Goal: Task Accomplishment & Management: Manage account settings

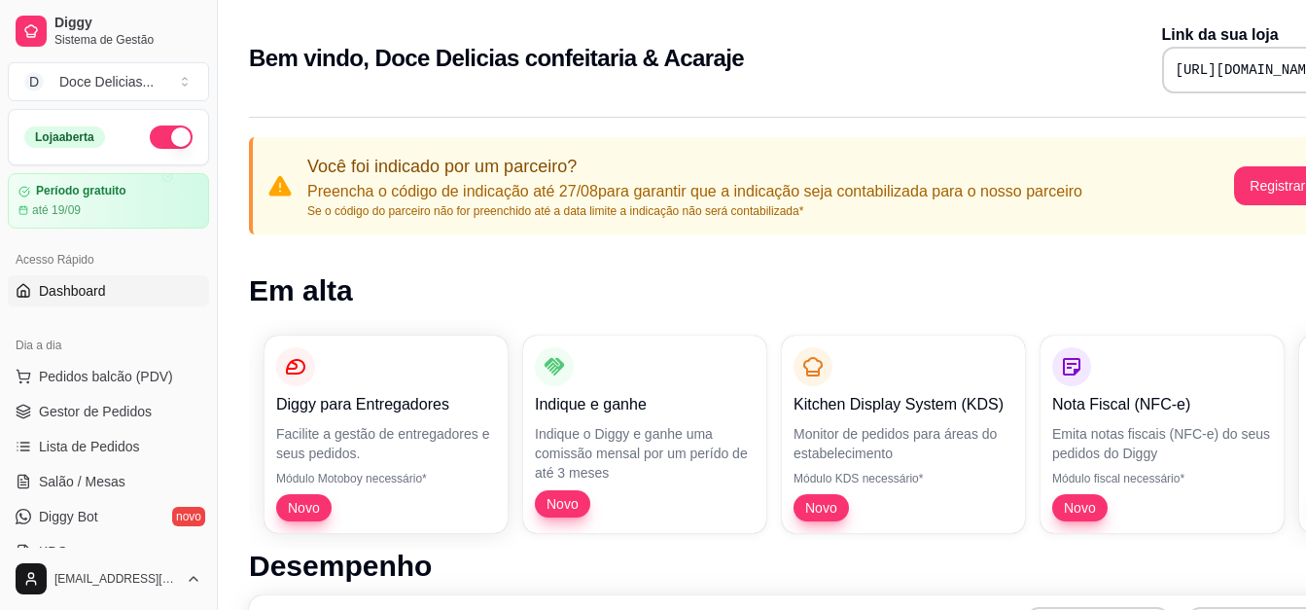
click at [159, 144] on button "button" at bounding box center [171, 136] width 43 height 23
click at [103, 444] on span "Lista de Pedidos" at bounding box center [89, 446] width 101 height 19
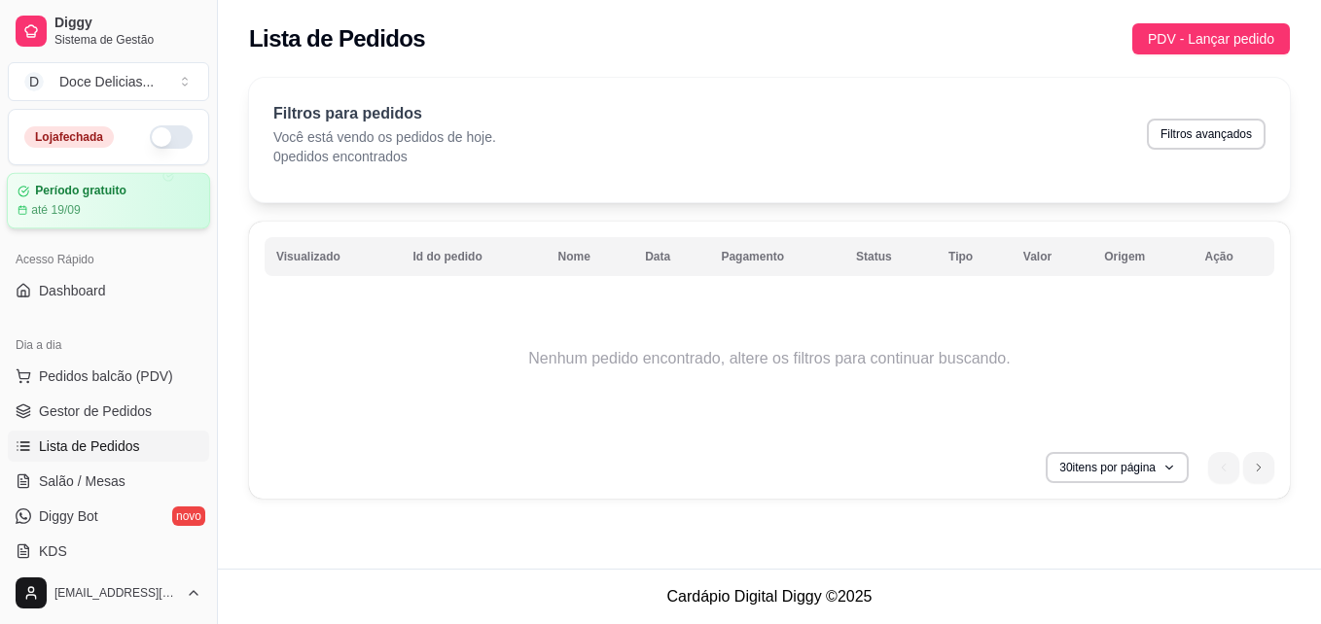
click at [160, 195] on div "Período gratuito" at bounding box center [109, 191] width 182 height 15
click at [100, 405] on span "Gestor de Pedidos" at bounding box center [95, 411] width 113 height 19
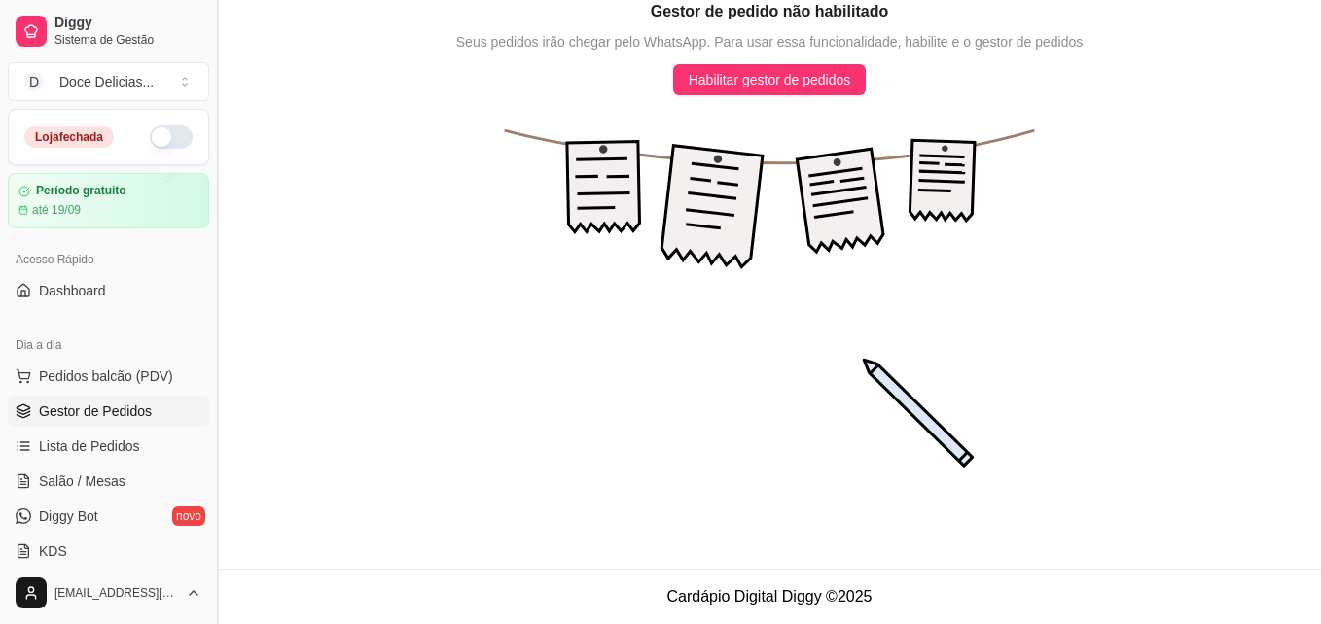
drag, startPoint x: 214, startPoint y: 147, endPoint x: 210, endPoint y: 271, distance: 124.5
click at [210, 271] on button "Toggle Sidebar" at bounding box center [217, 312] width 16 height 624
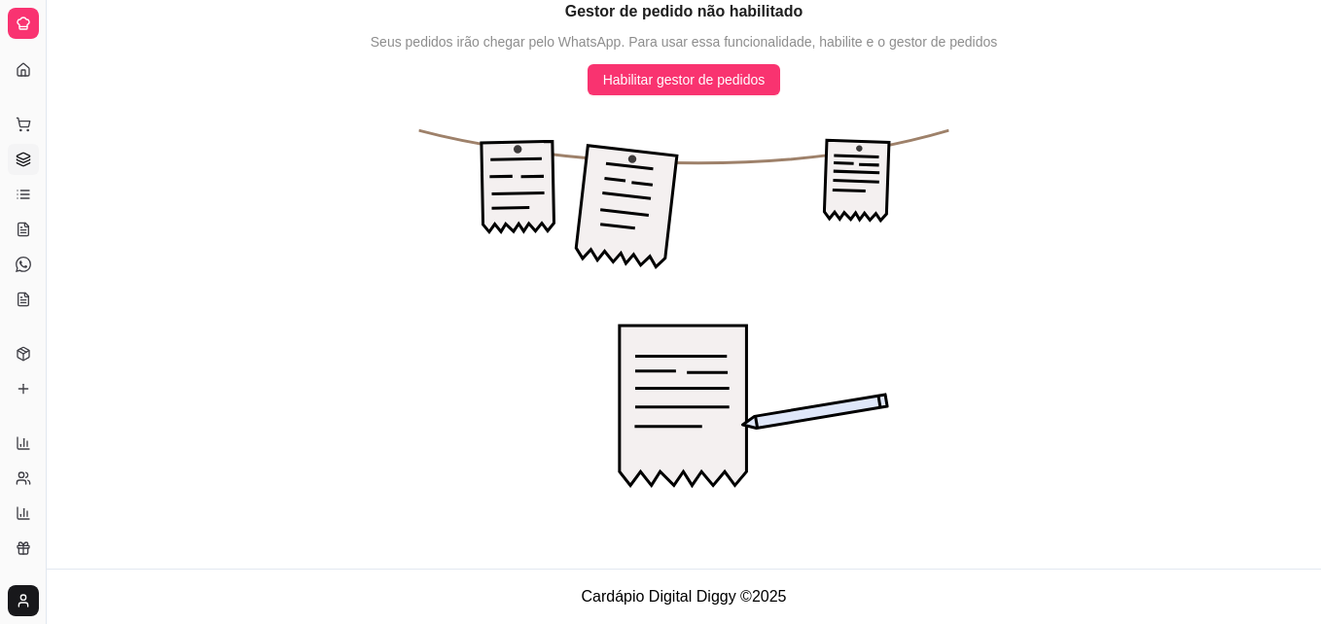
drag, startPoint x: 210, startPoint y: 271, endPoint x: 323, endPoint y: 253, distance: 114.3
click at [323, 253] on icon "animation" at bounding box center [684, 314] width 1274 height 438
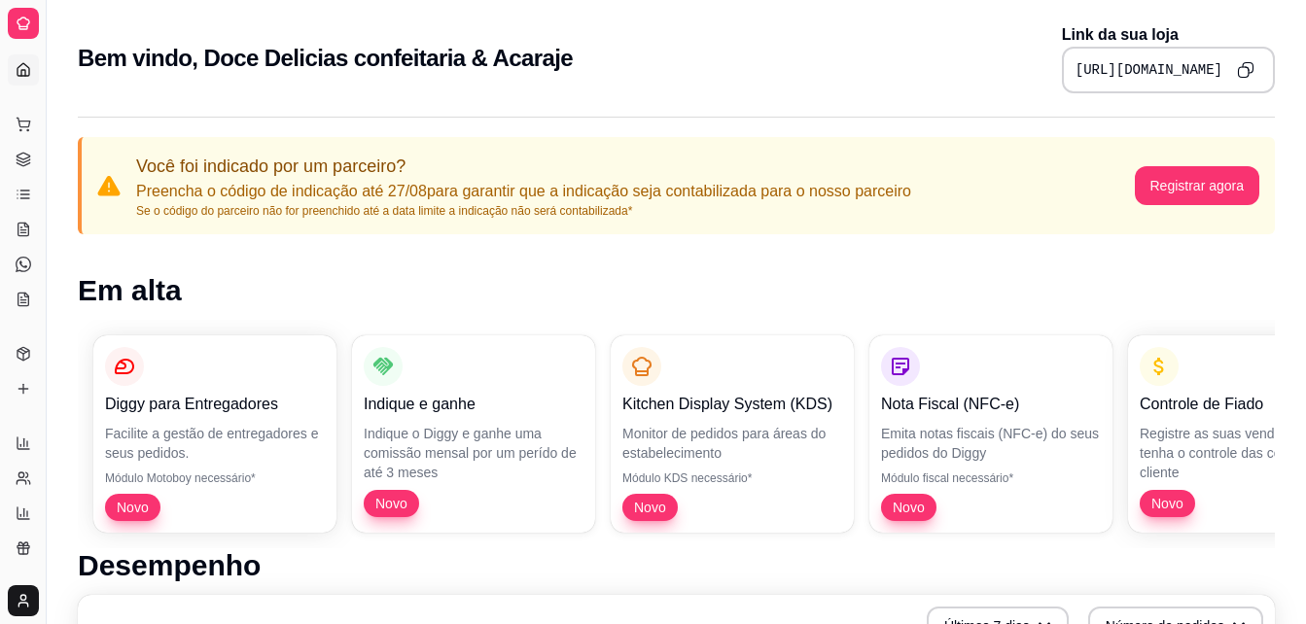
drag, startPoint x: 43, startPoint y: 1, endPoint x: 207, endPoint y: 21, distance: 165.6
drag, startPoint x: 42, startPoint y: 24, endPoint x: 172, endPoint y: 21, distance: 130.3
drag, startPoint x: 44, startPoint y: 136, endPoint x: 308, endPoint y: 97, distance: 267.3
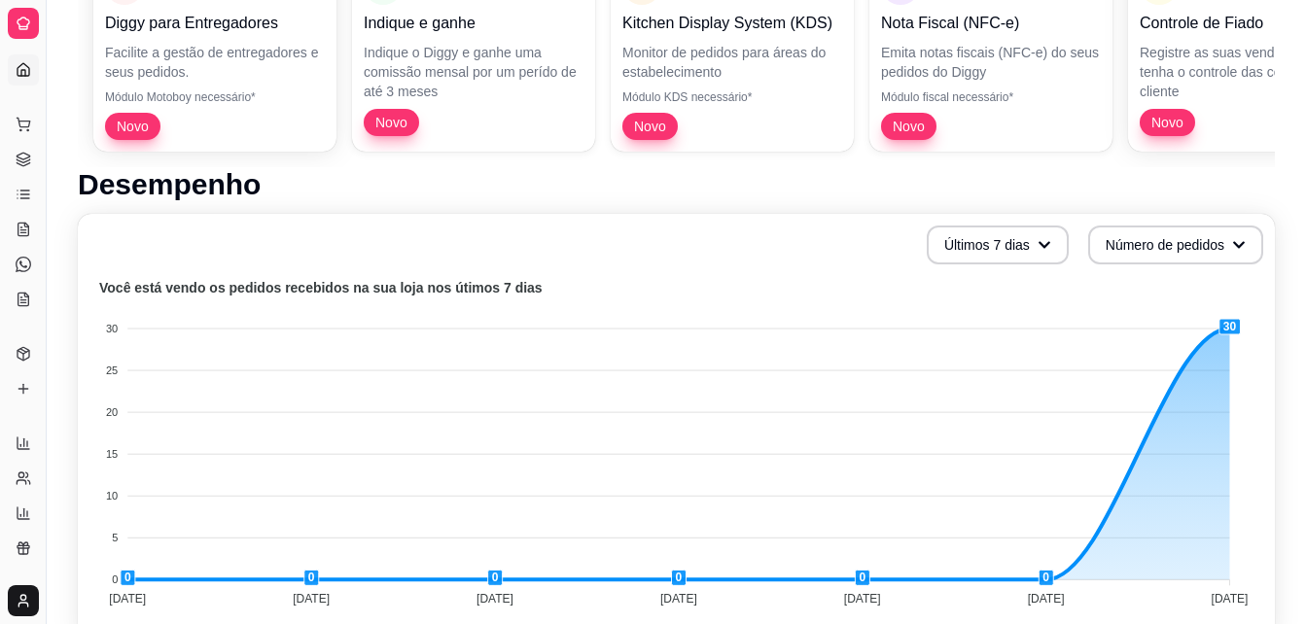
scroll to position [384, 0]
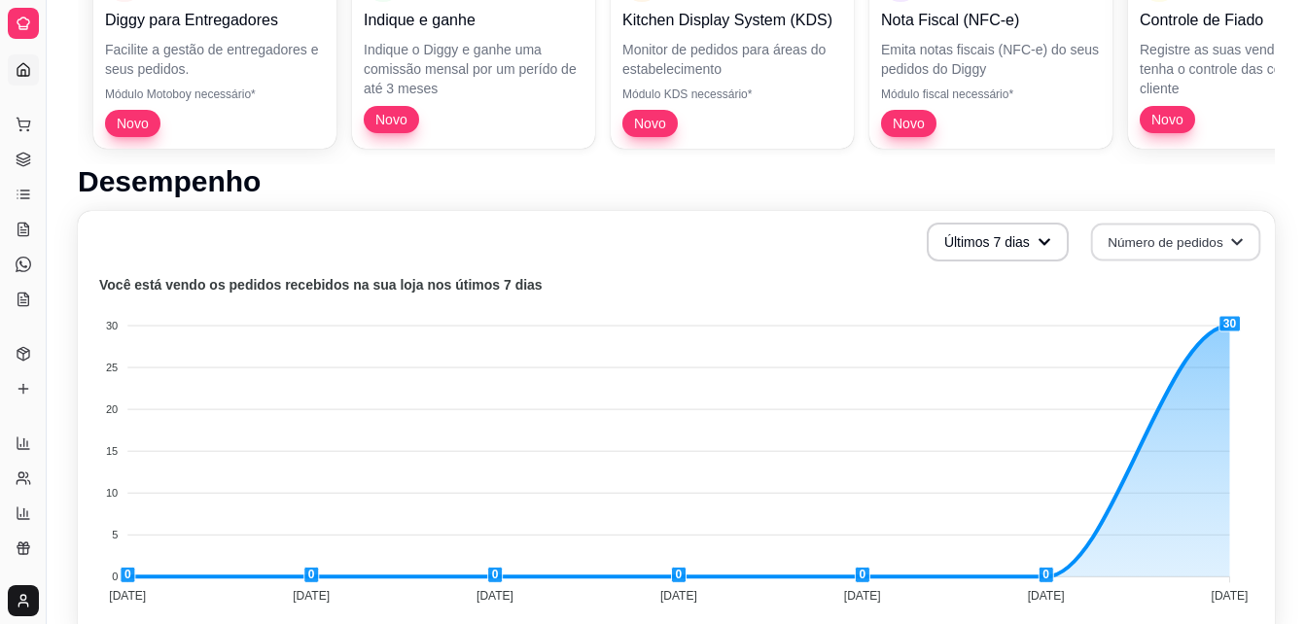
click at [1230, 241] on button "Número de pedidos" at bounding box center [1176, 243] width 170 height 38
click at [1041, 243] on icon "button" at bounding box center [1044, 241] width 12 height 7
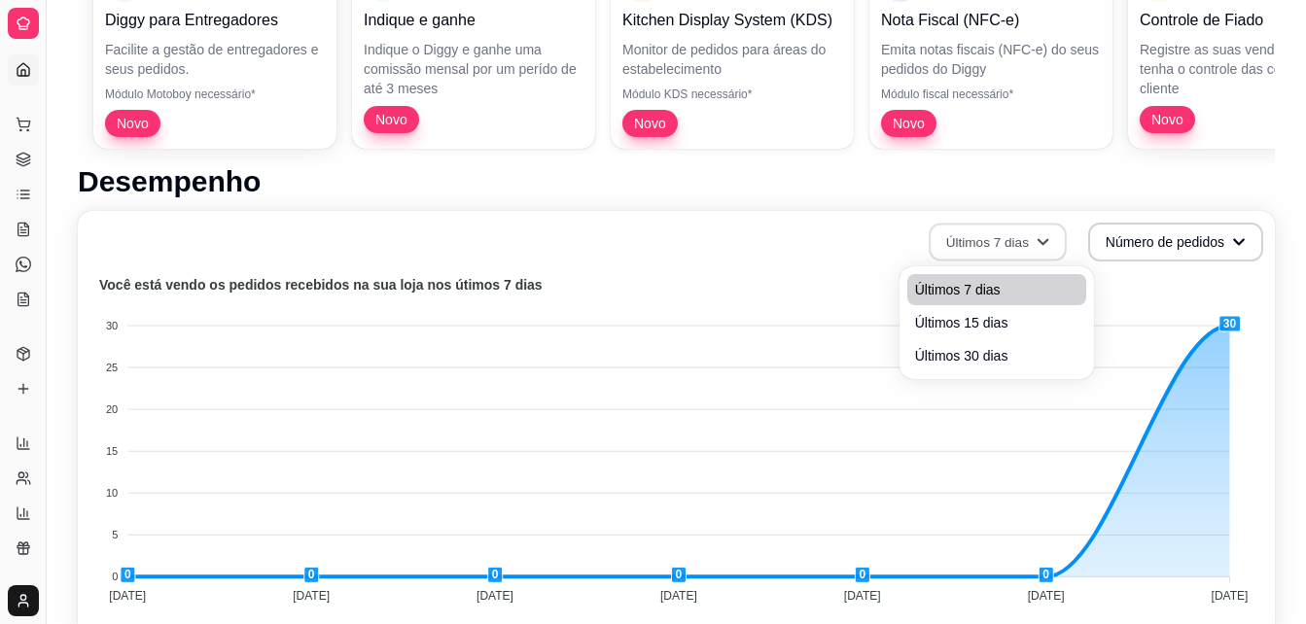
click at [966, 292] on span "Últimos 7 dias" at bounding box center [996, 289] width 163 height 19
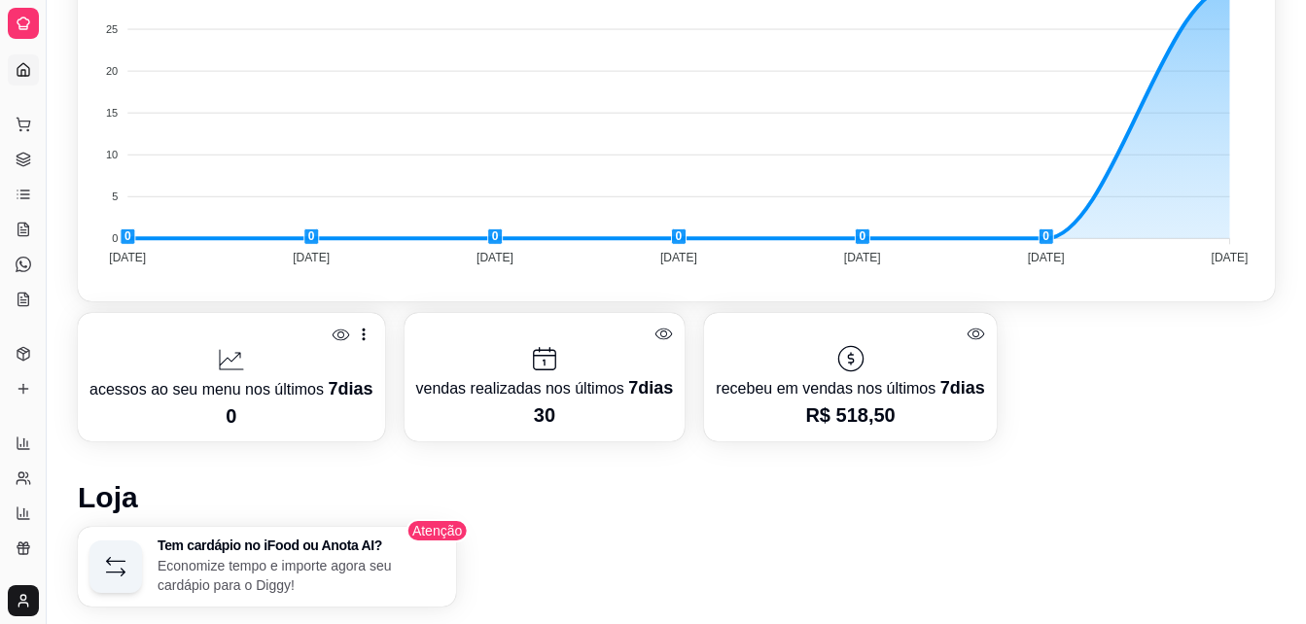
scroll to position [747, 0]
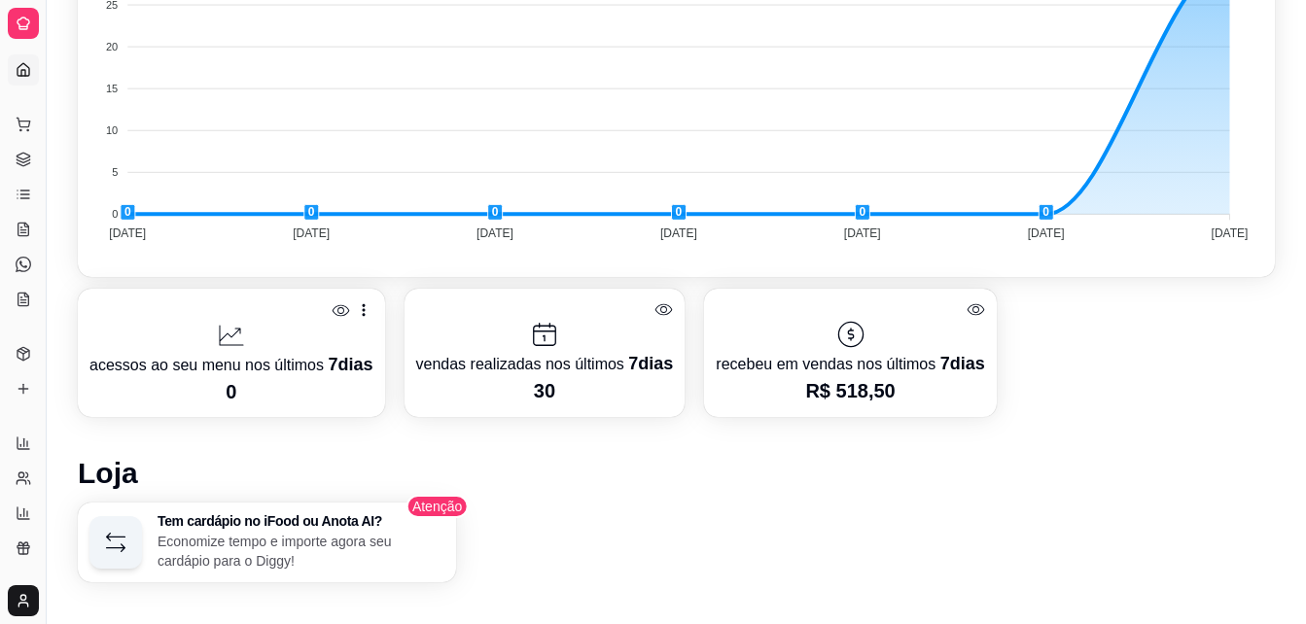
click at [534, 335] on icon at bounding box center [544, 334] width 31 height 31
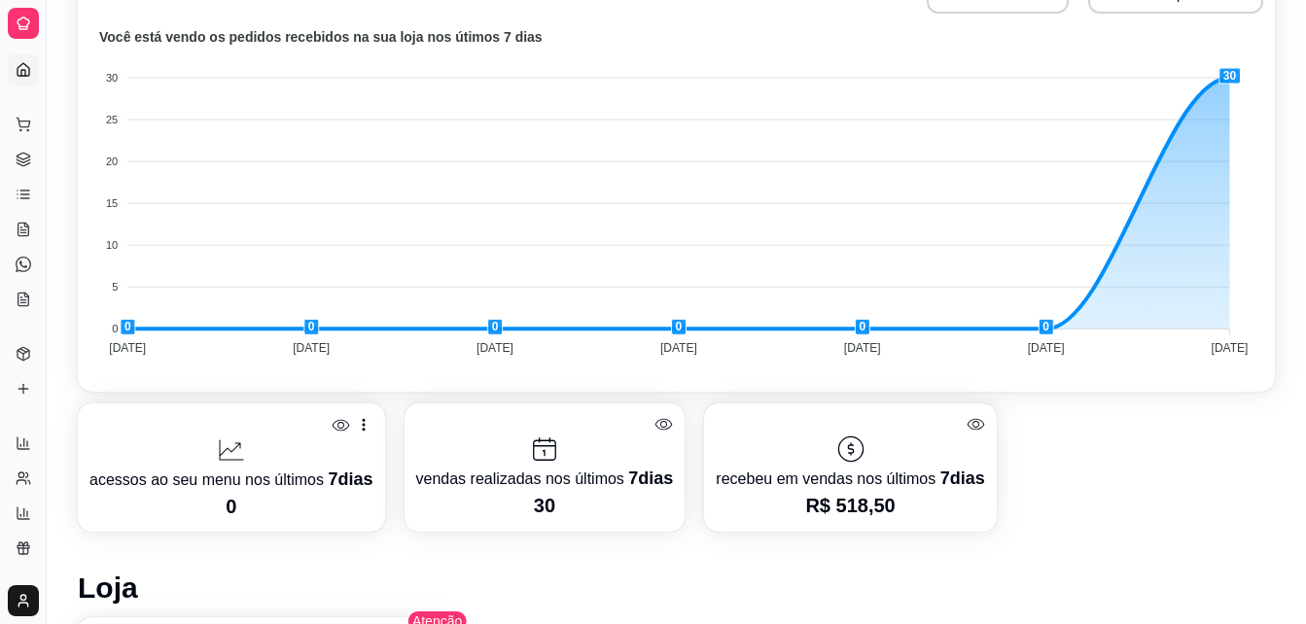
scroll to position [629, 0]
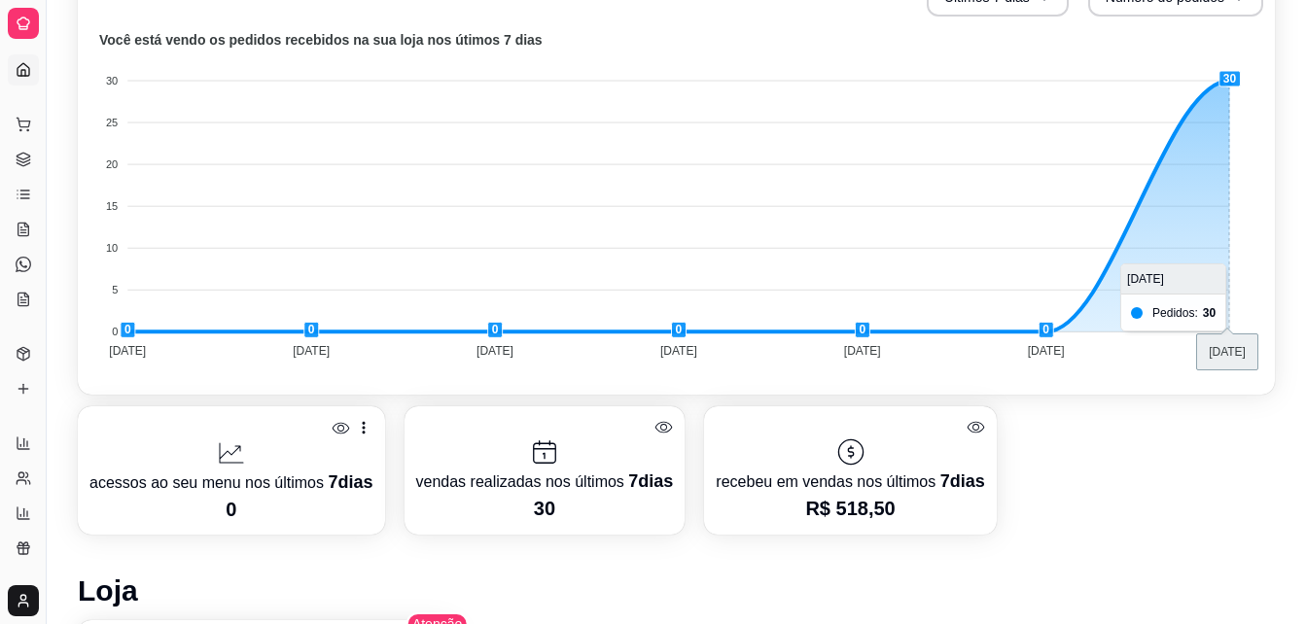
click at [1181, 315] on foreignobject at bounding box center [676, 198] width 1174 height 340
click at [1155, 274] on foreignobject at bounding box center [676, 198] width 1174 height 340
click at [1237, 355] on tspan "[DATE]" at bounding box center [1230, 351] width 37 height 14
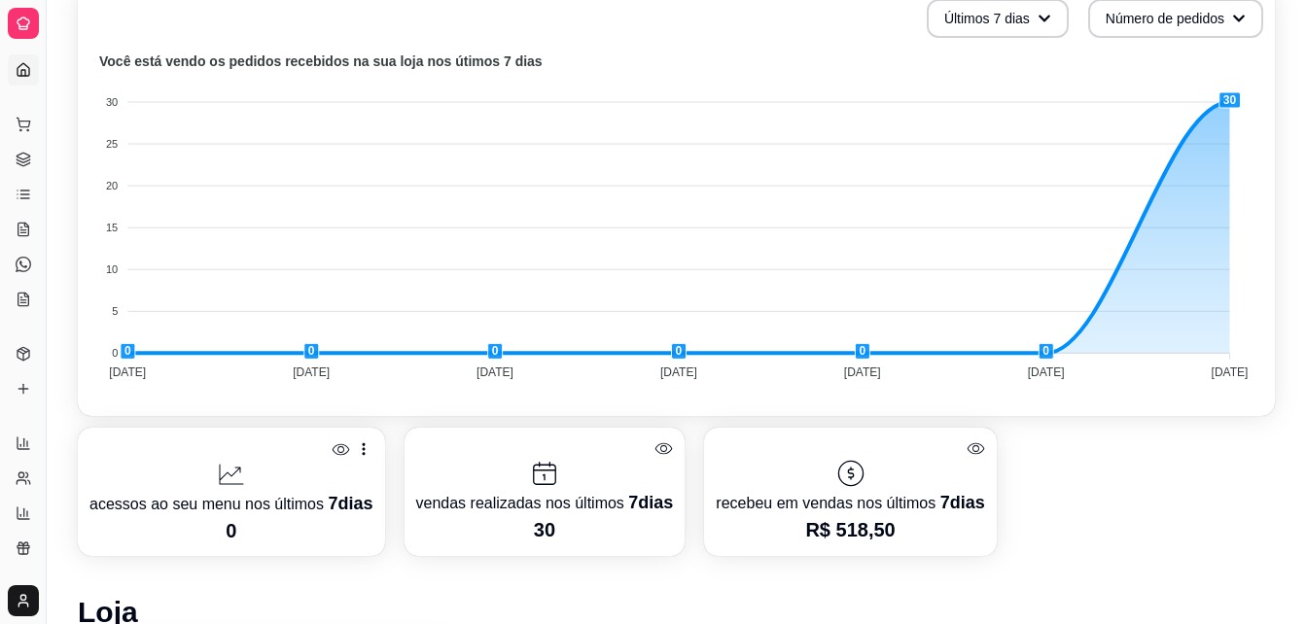
scroll to position [605, 0]
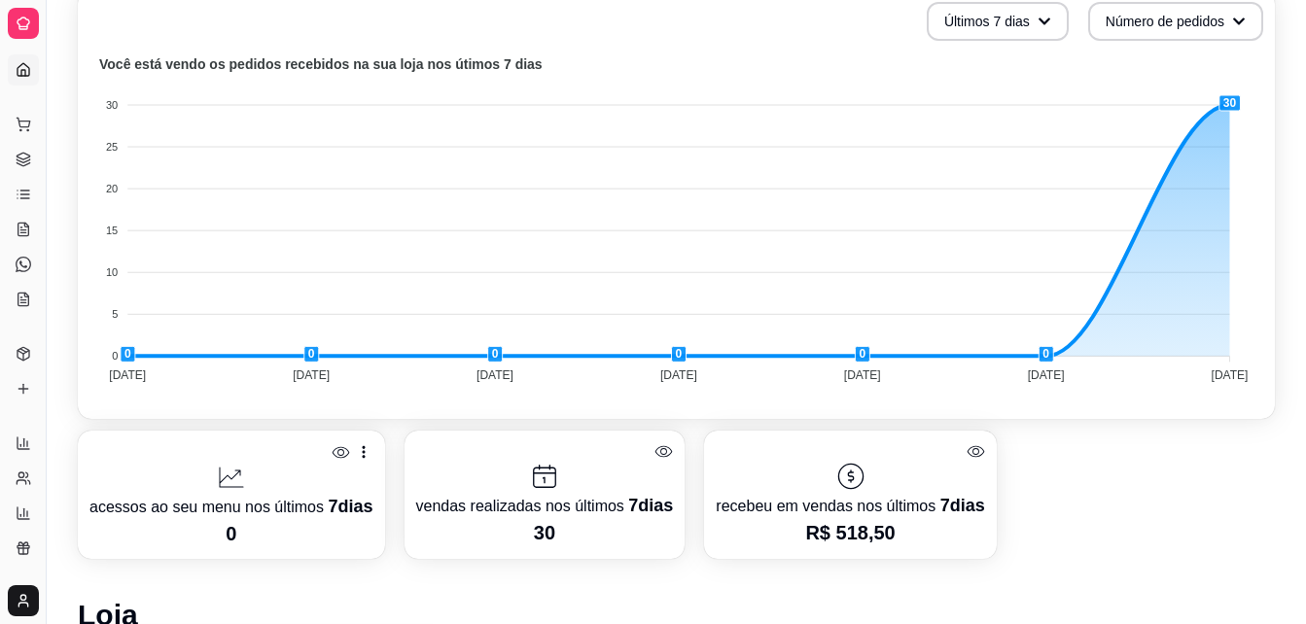
click at [906, 482] on div at bounding box center [850, 476] width 268 height 31
click at [1243, 15] on icon "button" at bounding box center [1237, 22] width 14 height 14
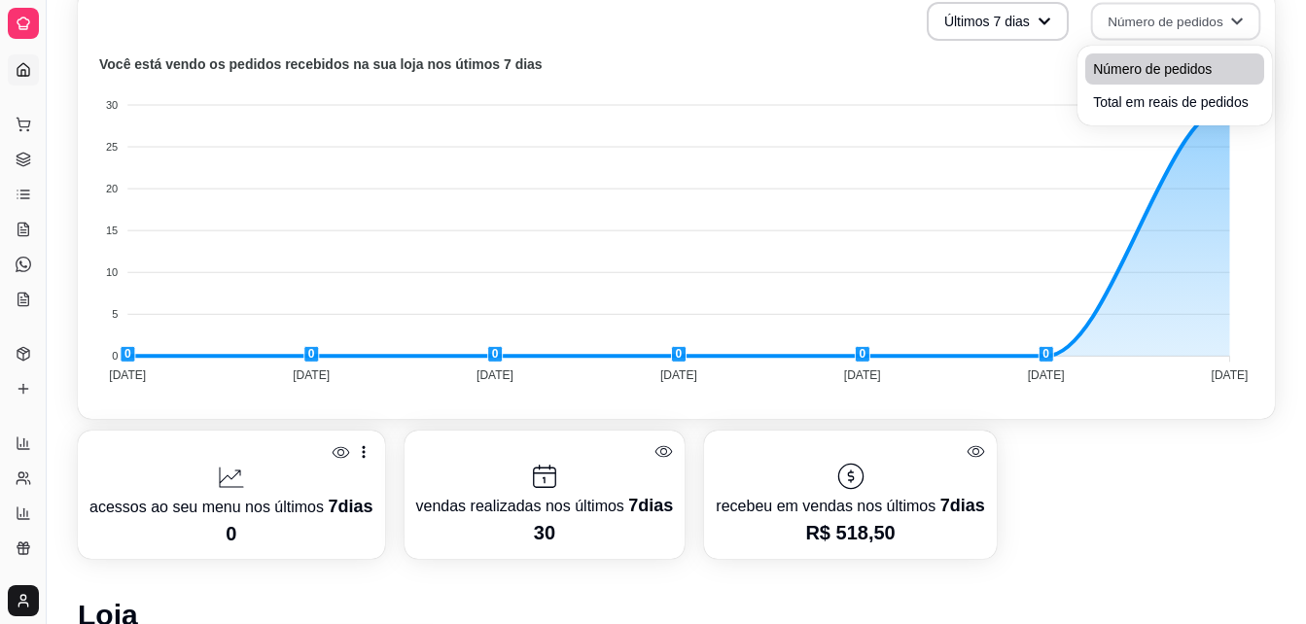
click at [1182, 65] on span "Número de pedidos" at bounding box center [1174, 68] width 163 height 19
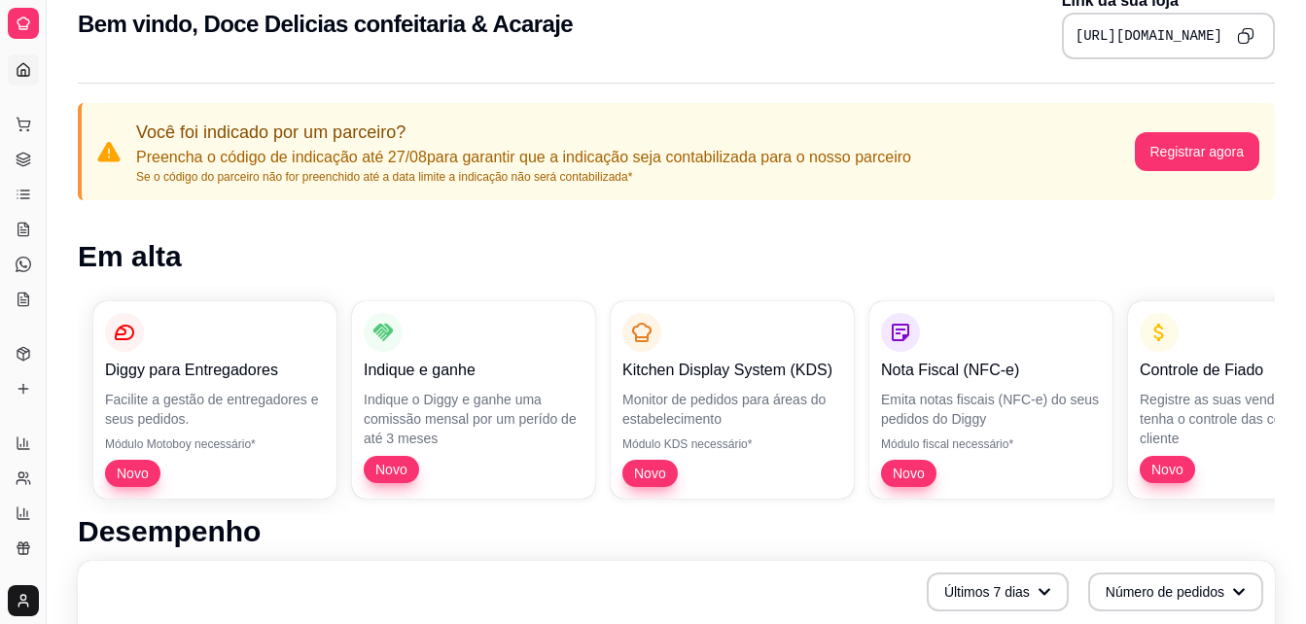
scroll to position [0, 0]
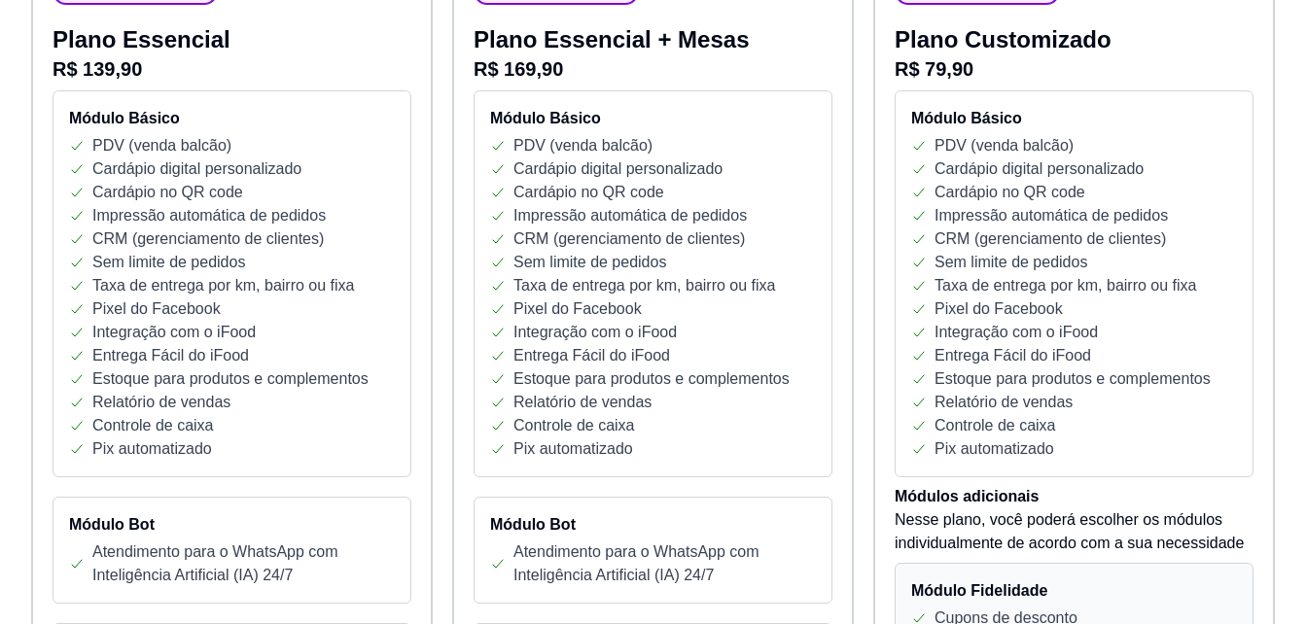
scroll to position [123, 0]
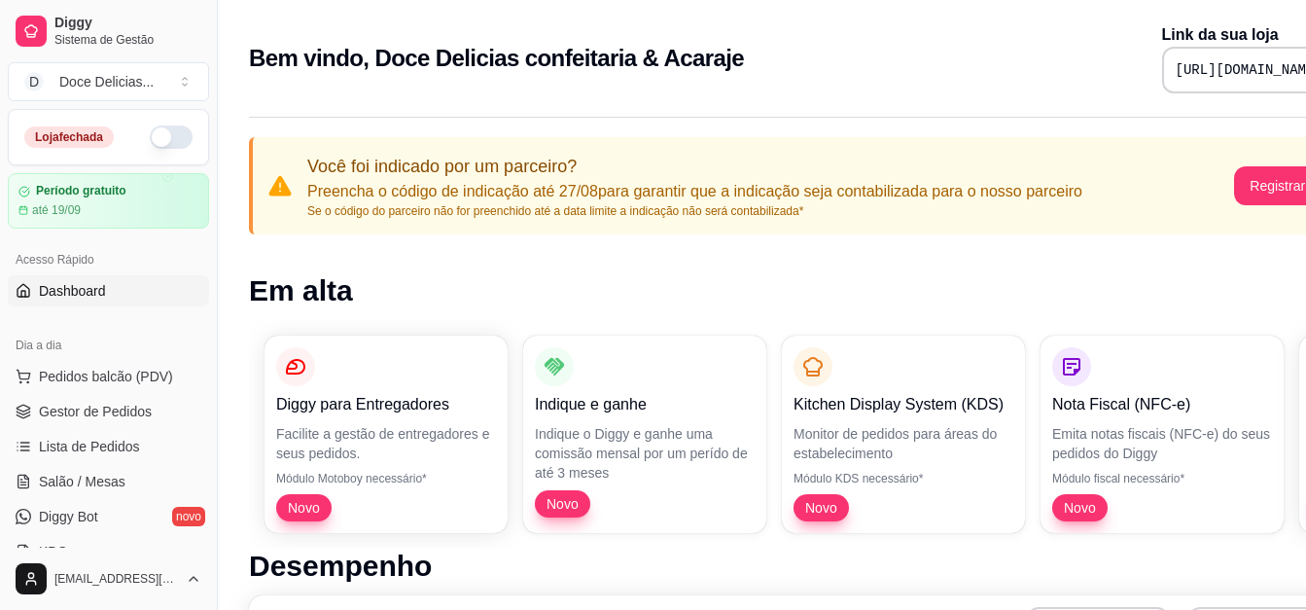
click at [154, 141] on button "button" at bounding box center [171, 136] width 43 height 23
click at [187, 81] on button "D Doce Delicias ..." at bounding box center [108, 81] width 201 height 39
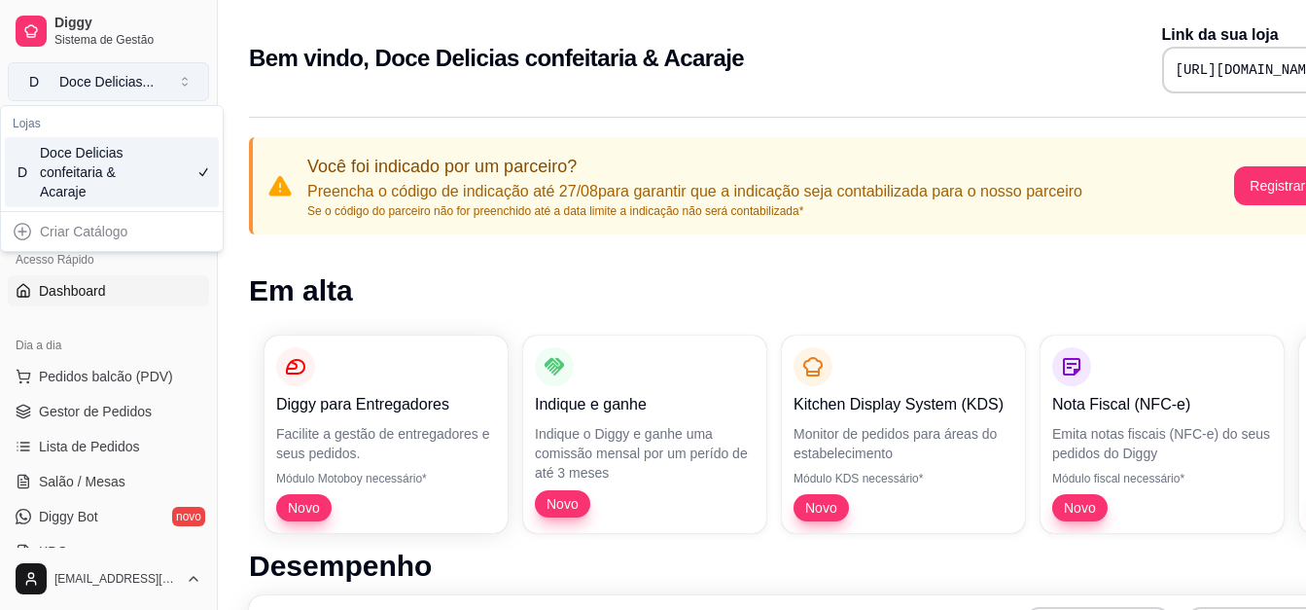
click at [187, 81] on button "D Doce Delicias ..." at bounding box center [108, 81] width 201 height 39
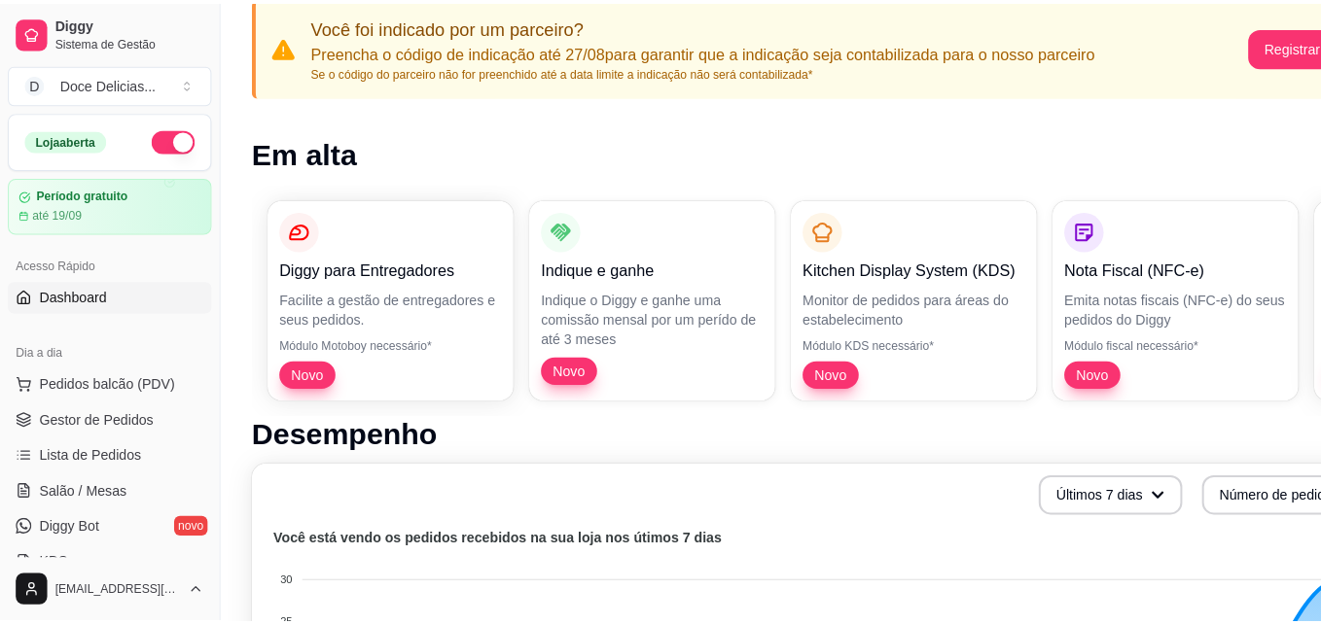
scroll to position [143, 0]
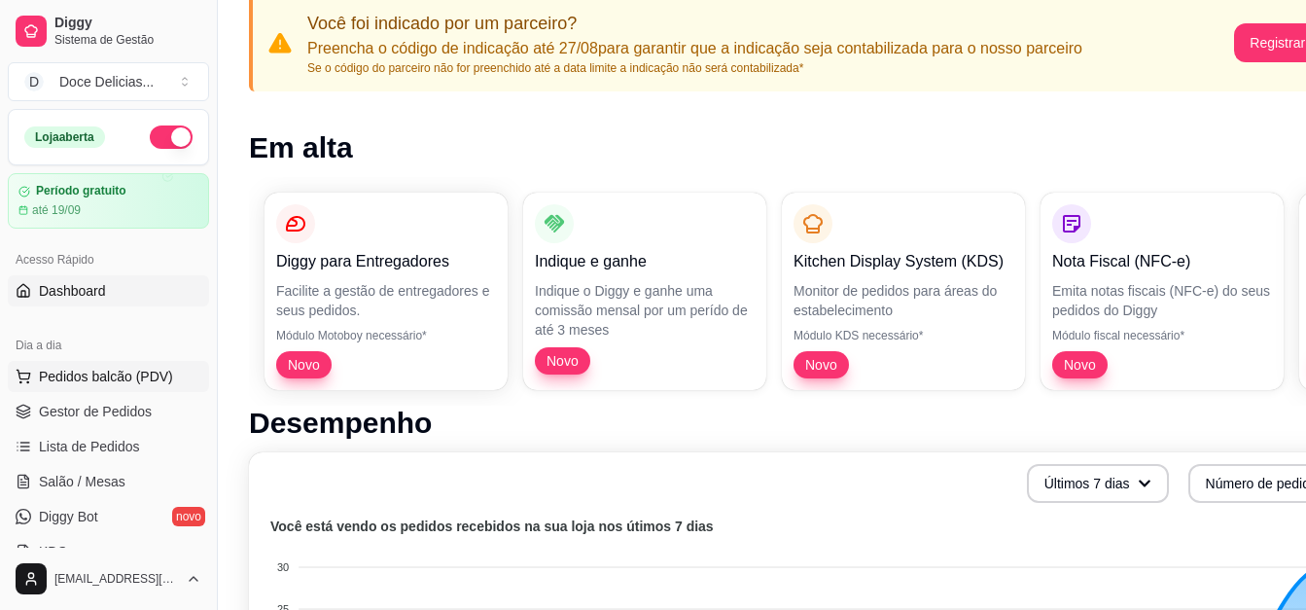
click at [88, 375] on span "Pedidos balcão (PDV)" at bounding box center [106, 376] width 134 height 19
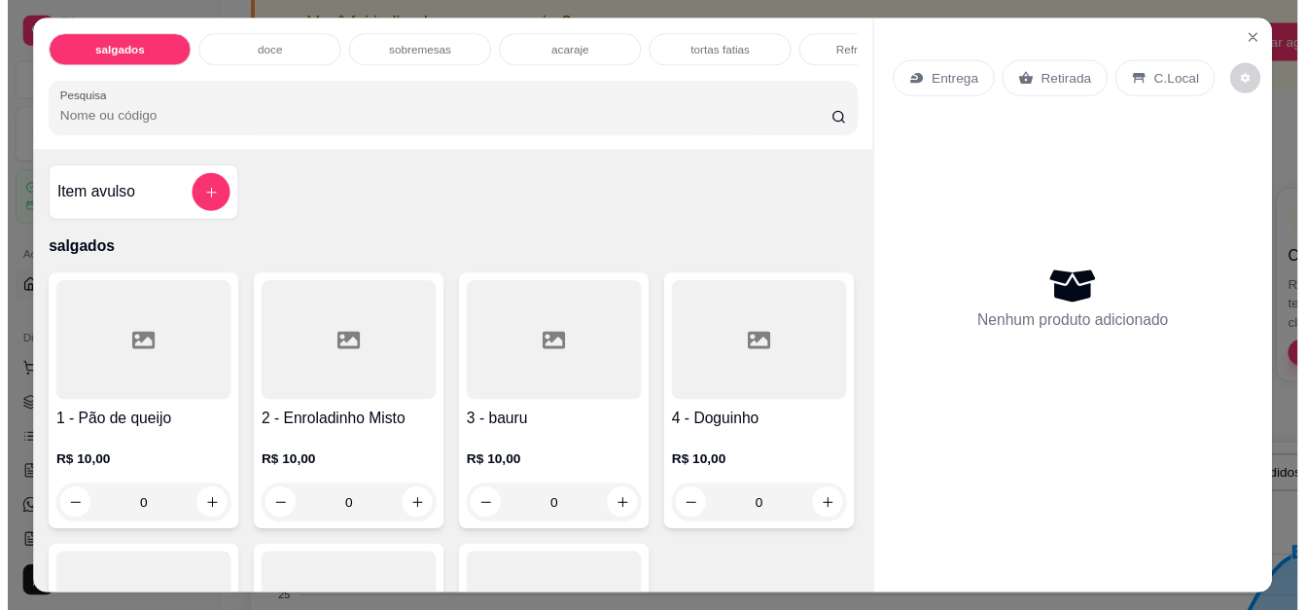
scroll to position [51, 0]
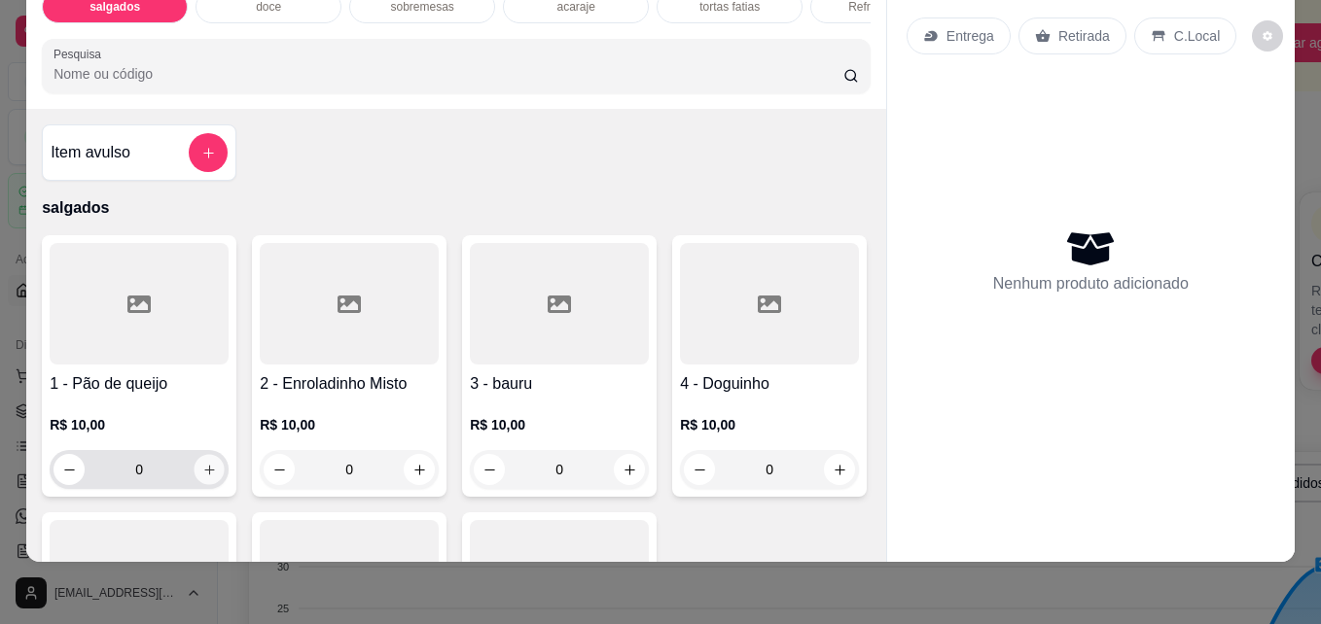
click at [194, 474] on button "increase-product-quantity" at bounding box center [209, 470] width 30 height 30
type input "1"
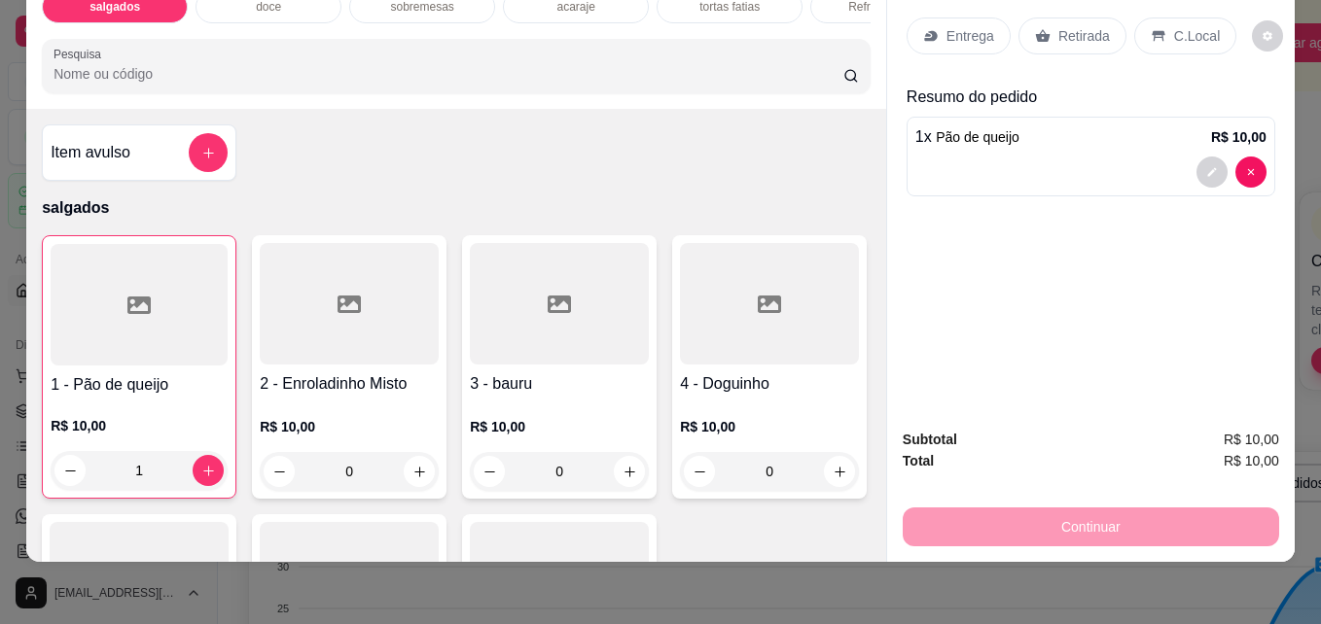
click at [1100, 506] on div "Continuar" at bounding box center [1090, 525] width 376 height 44
click at [1054, 18] on div "Retirada" at bounding box center [1072, 36] width 108 height 37
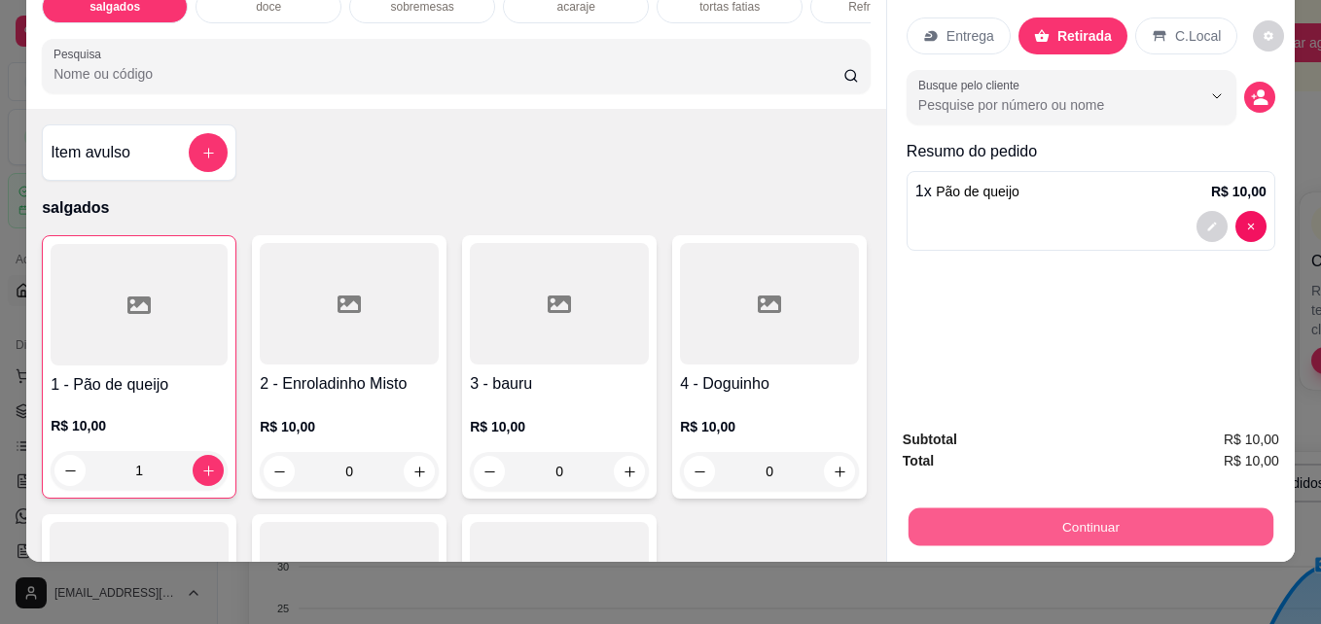
click at [977, 513] on button "Continuar" at bounding box center [1090, 527] width 365 height 38
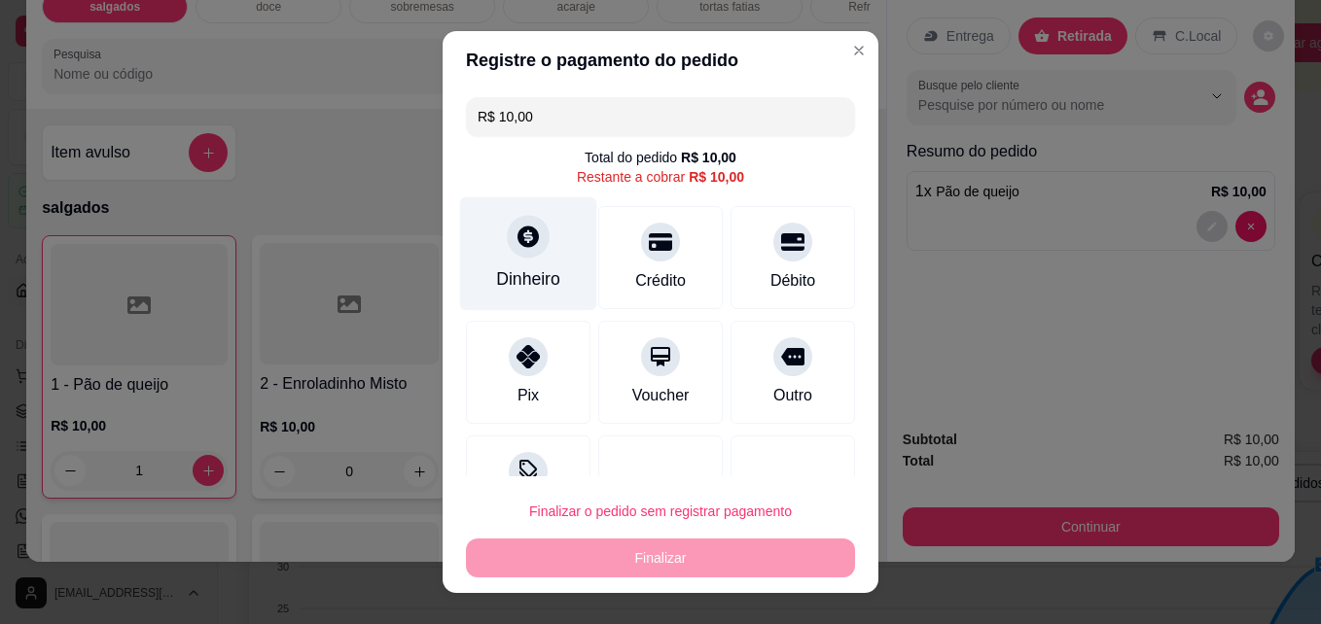
click at [538, 254] on div "Dinheiro" at bounding box center [528, 254] width 137 height 114
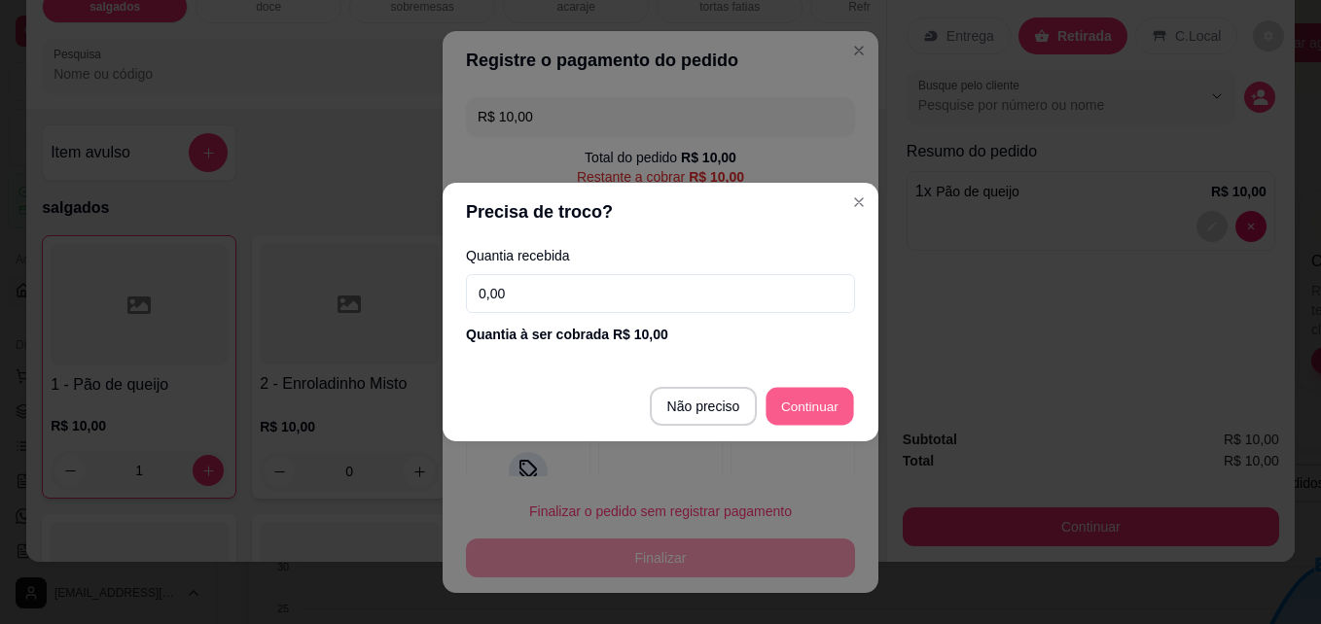
type input "R$ 0,00"
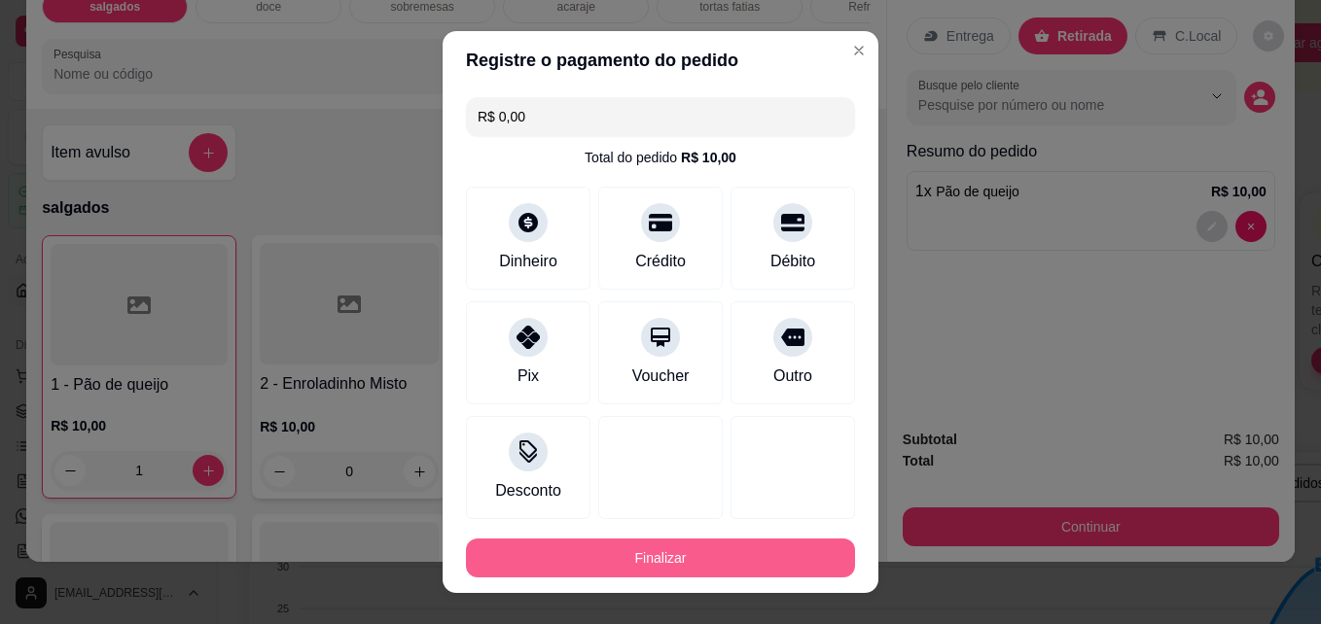
click at [588, 562] on button "Finalizar" at bounding box center [660, 558] width 389 height 39
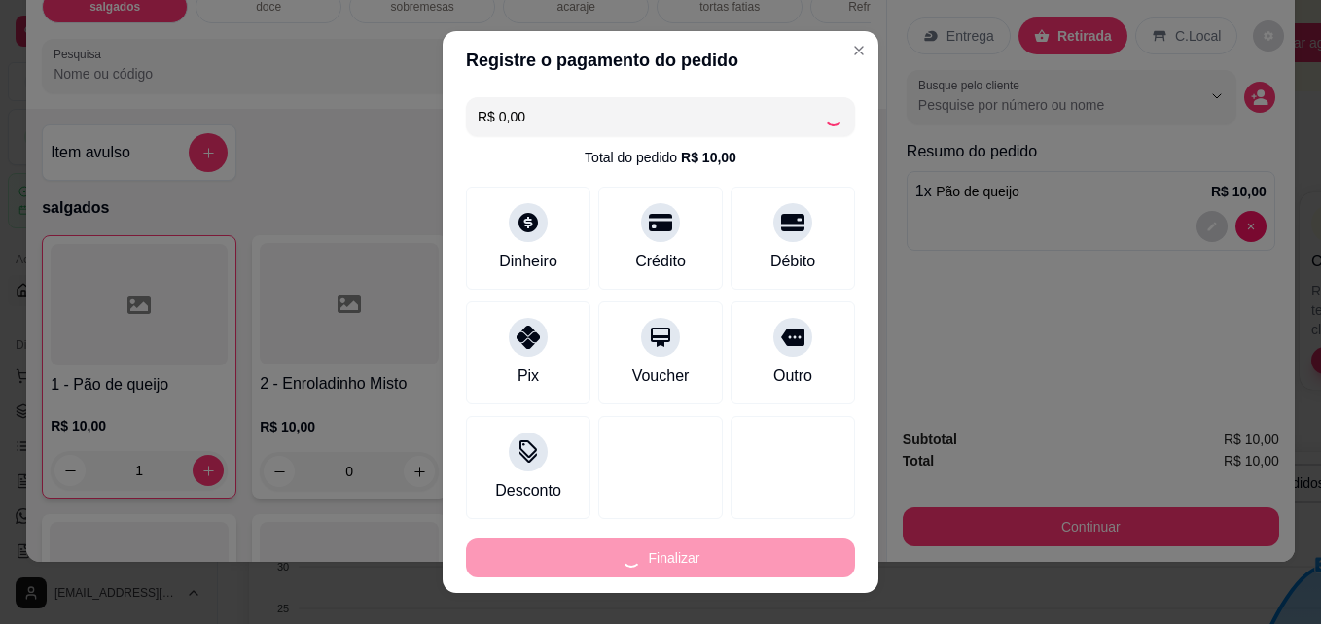
type input "0"
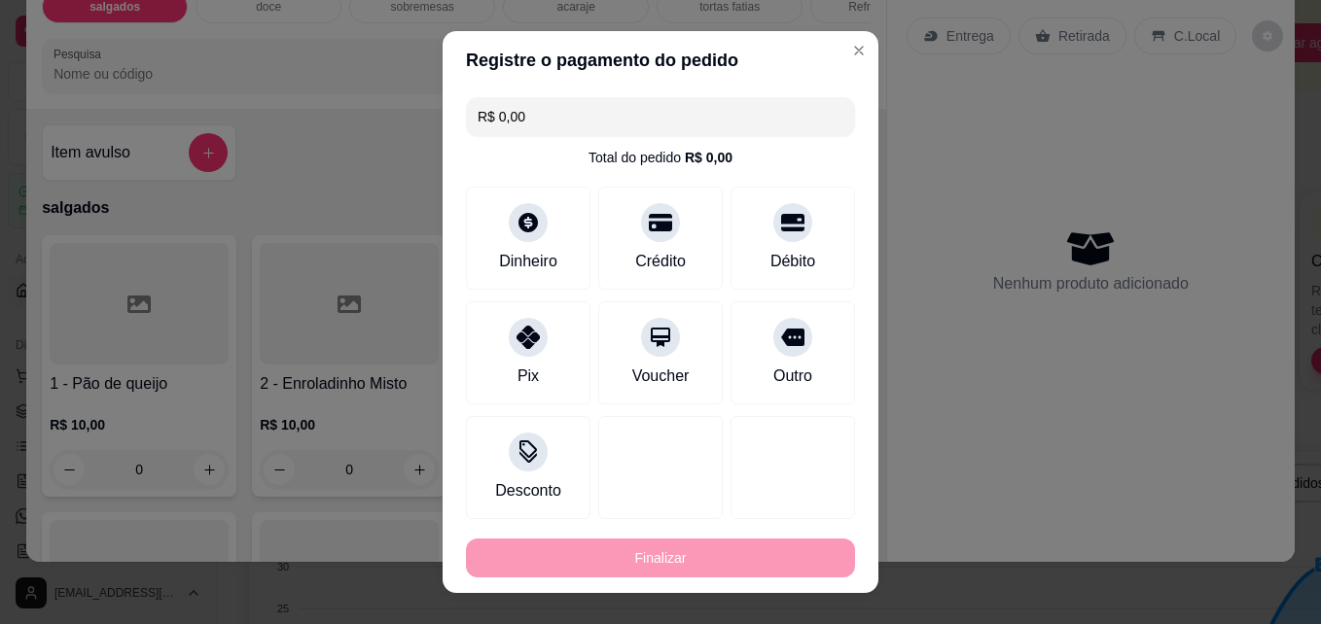
type input "-R$ 10,00"
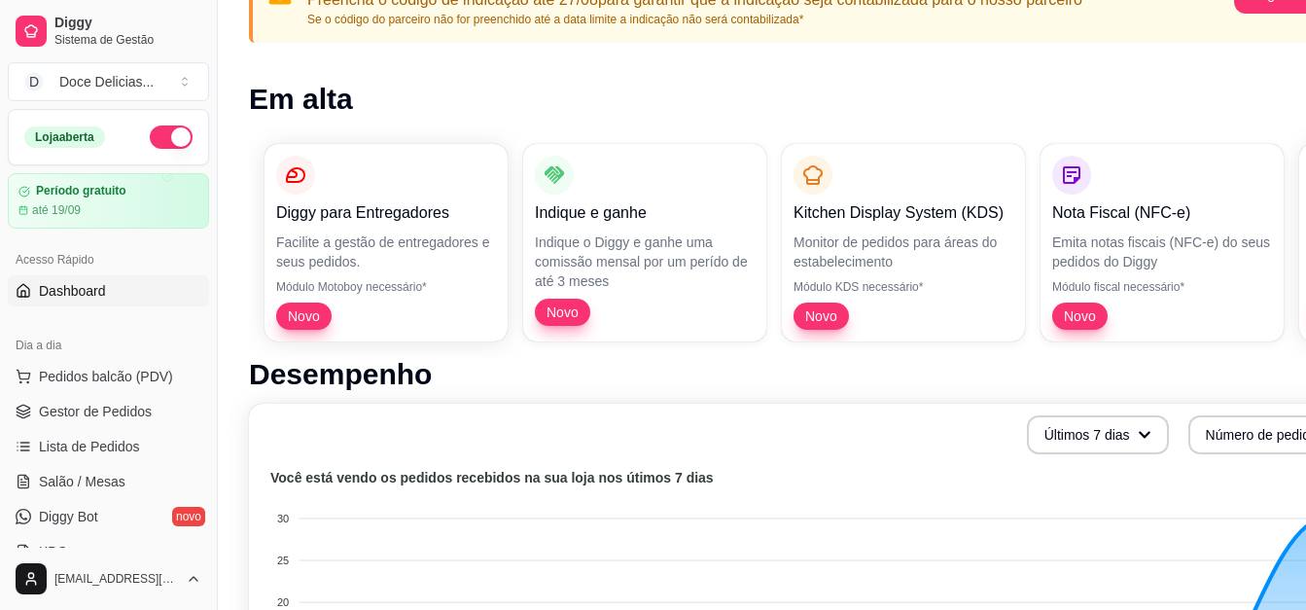
scroll to position [83, 0]
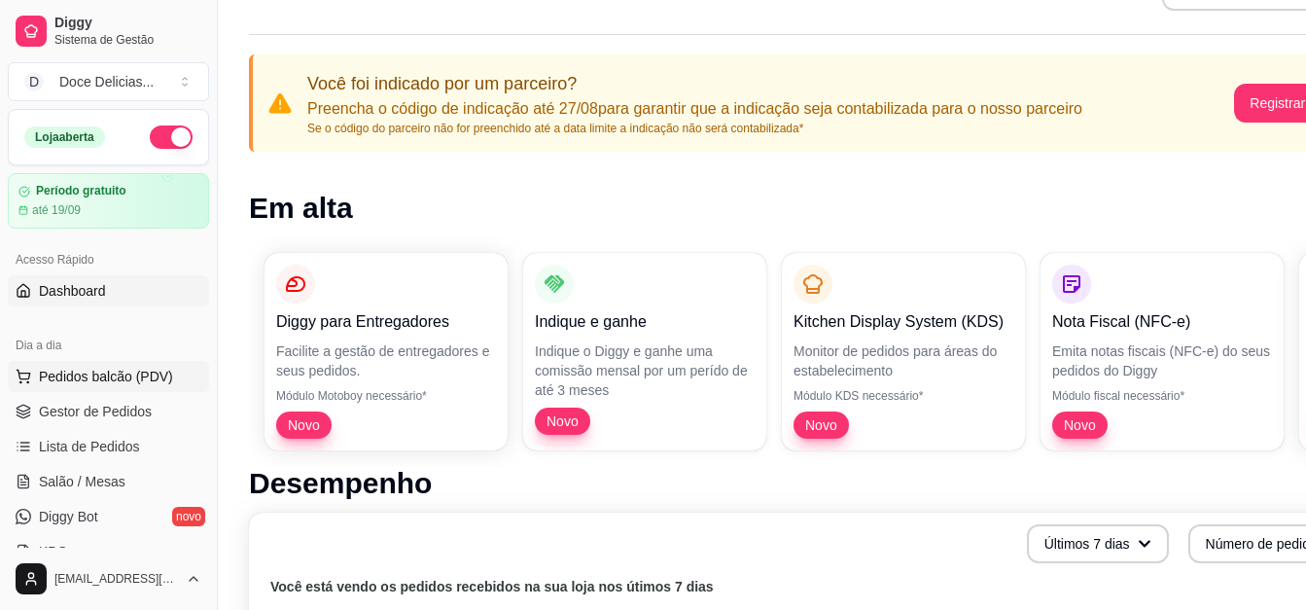
click at [59, 371] on span "Pedidos balcão (PDV)" at bounding box center [106, 376] width 134 height 19
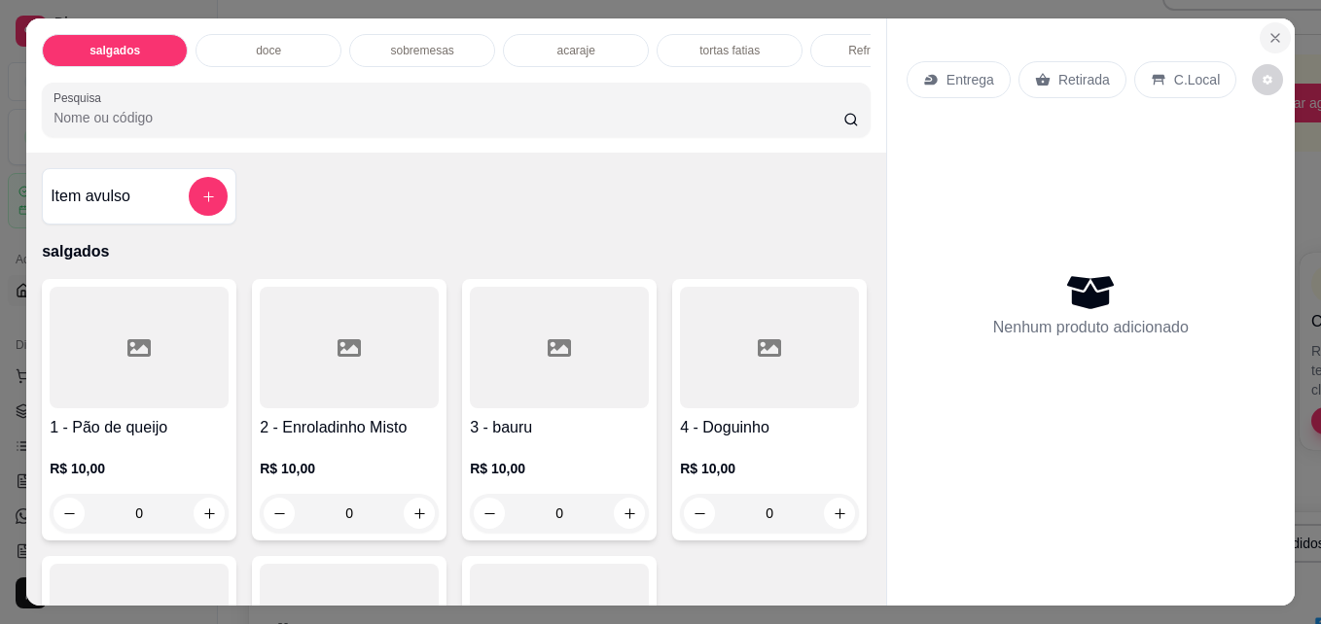
click at [1267, 36] on icon "Close" at bounding box center [1275, 38] width 16 height 16
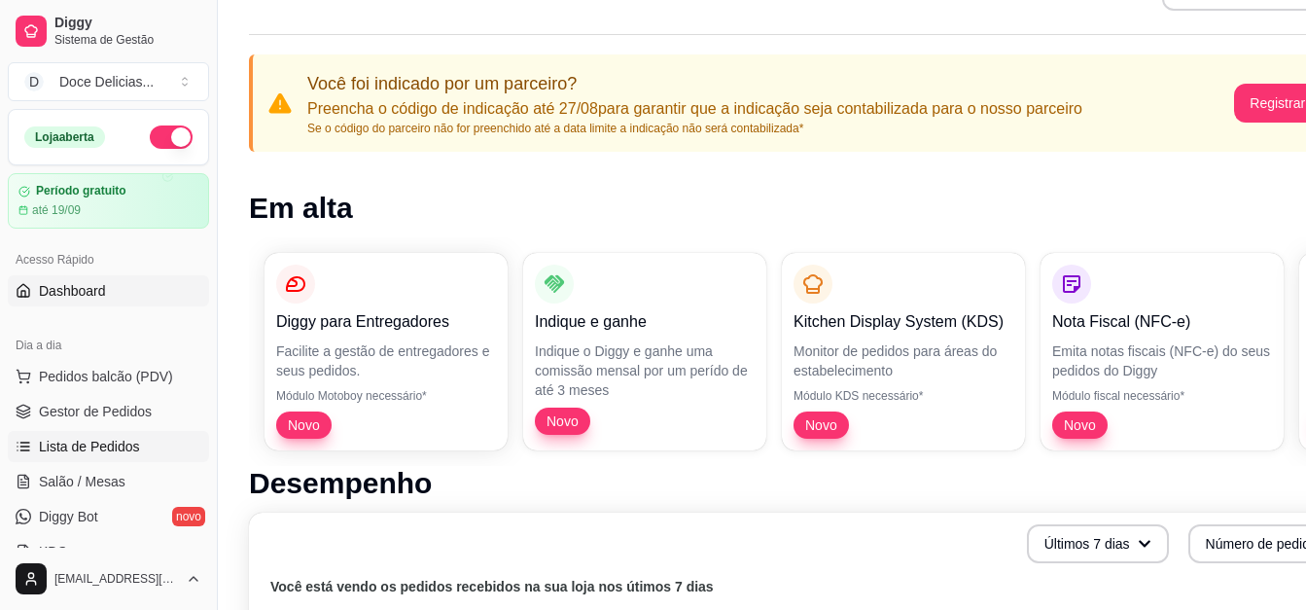
click at [118, 449] on span "Lista de Pedidos" at bounding box center [89, 446] width 101 height 19
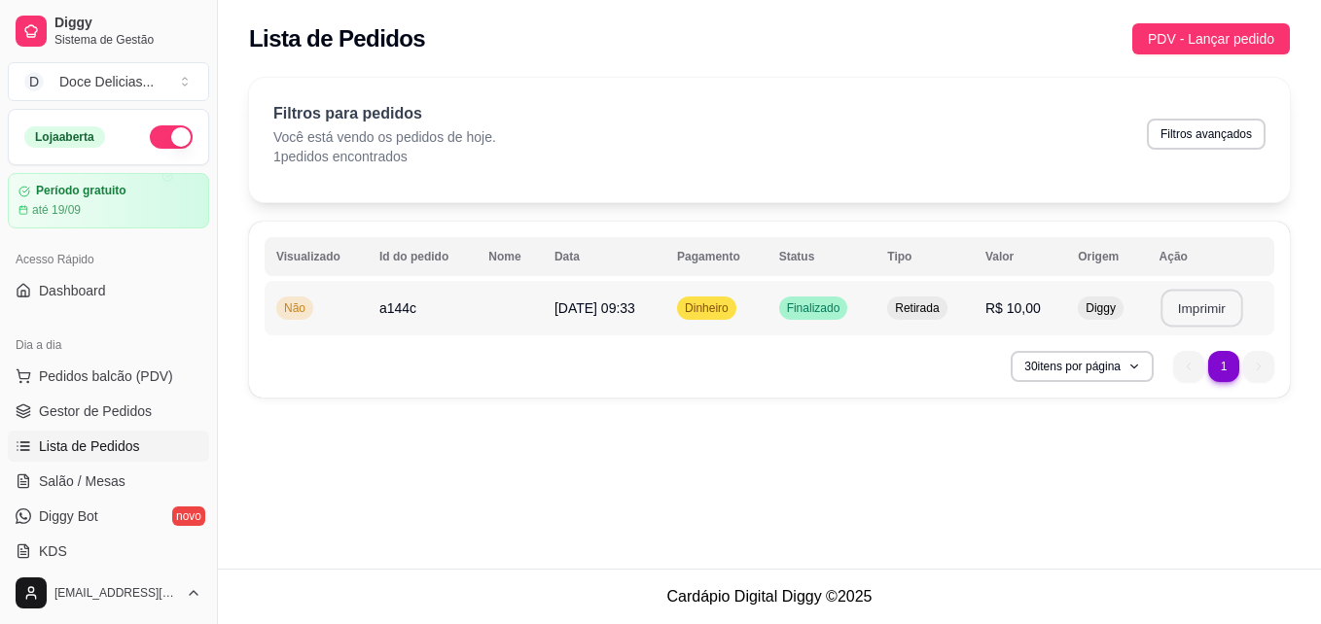
click at [1212, 304] on button "Imprimir" at bounding box center [1201, 309] width 82 height 38
click at [1179, 302] on button "Imprimir" at bounding box center [1201, 309] width 82 height 38
click at [401, 256] on th "Id do pedido" at bounding box center [422, 256] width 109 height 39
click at [302, 313] on span "Não" at bounding box center [294, 308] width 29 height 16
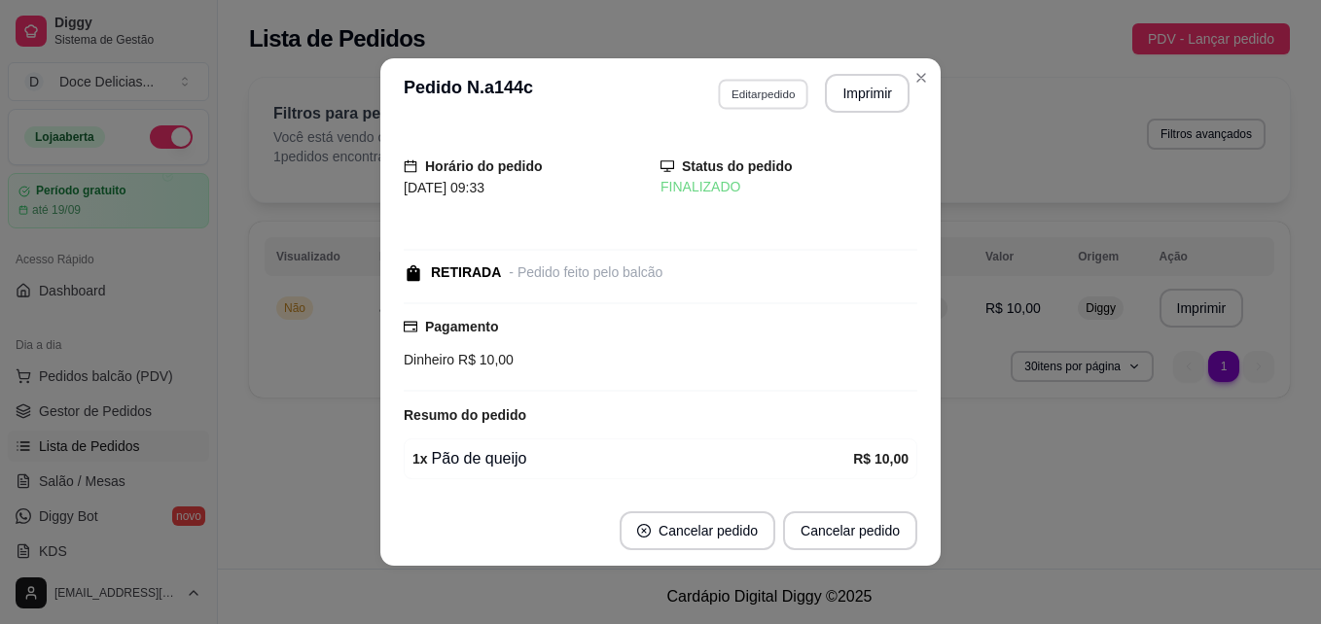
click at [762, 83] on button "Editar pedido" at bounding box center [763, 94] width 90 height 30
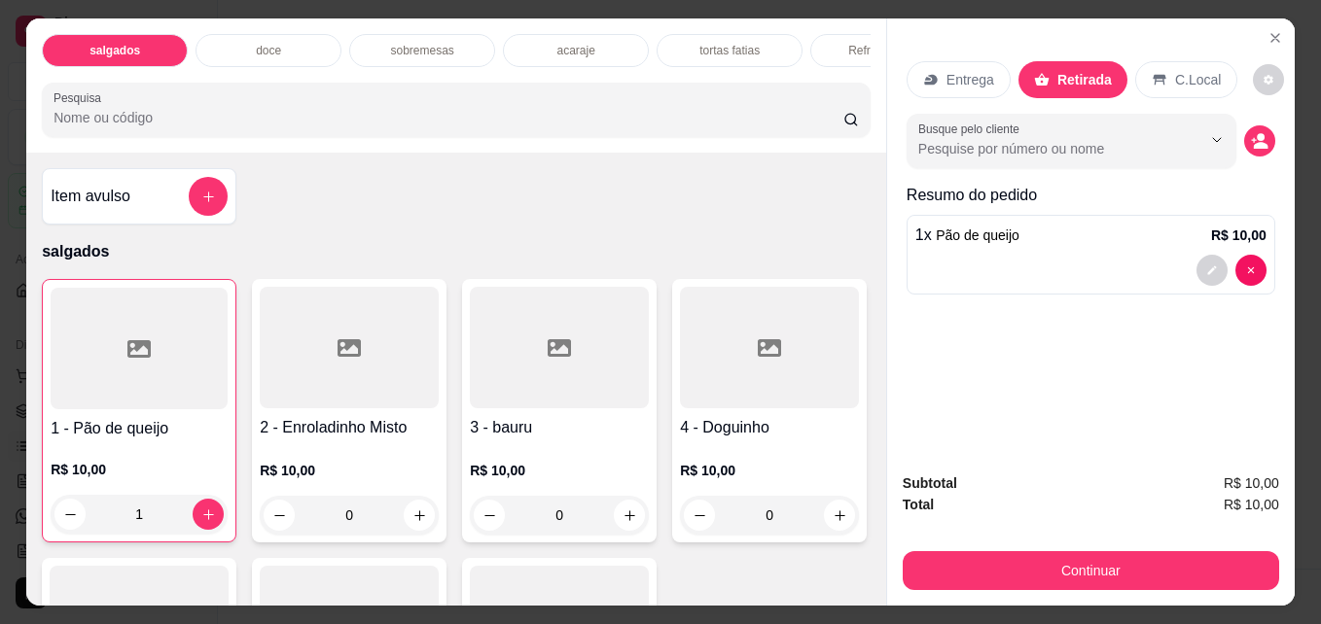
click at [1057, 70] on p "Retirada" at bounding box center [1084, 79] width 54 height 19
click at [1071, 141] on input "Busque pelo cliente" at bounding box center [1044, 148] width 252 height 19
type input "1"
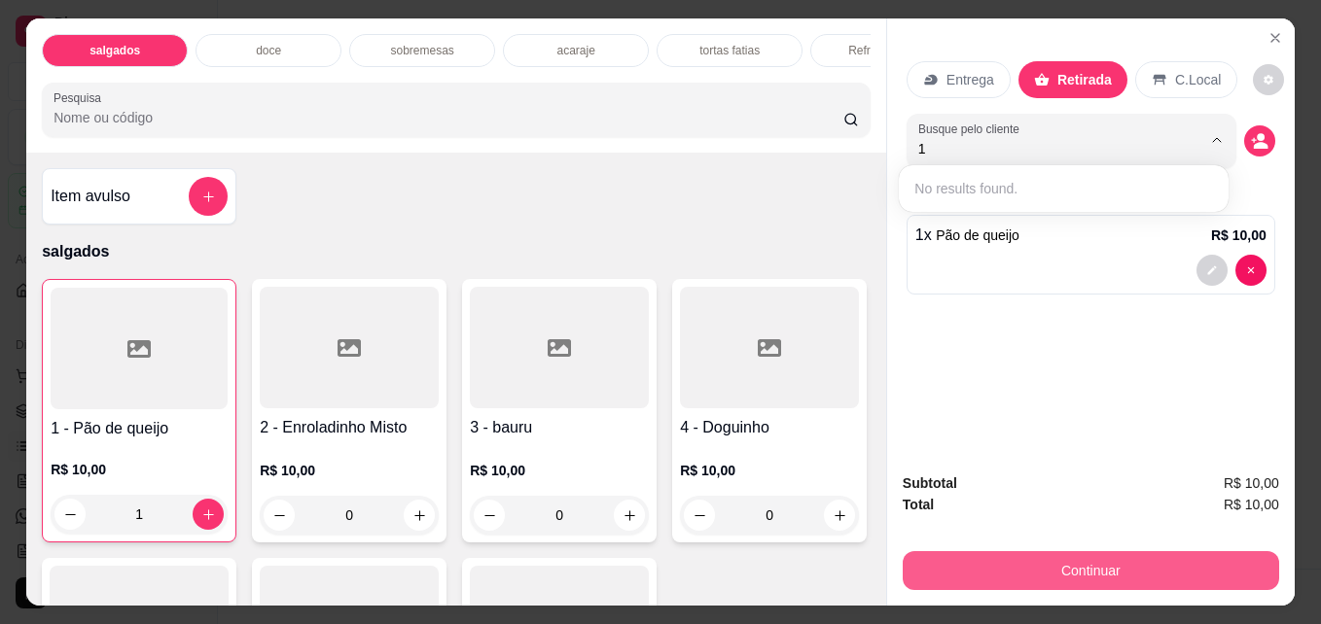
click at [1021, 551] on button "Continuar" at bounding box center [1090, 570] width 376 height 39
click at [1059, 555] on button "Continuar" at bounding box center [1090, 570] width 365 height 38
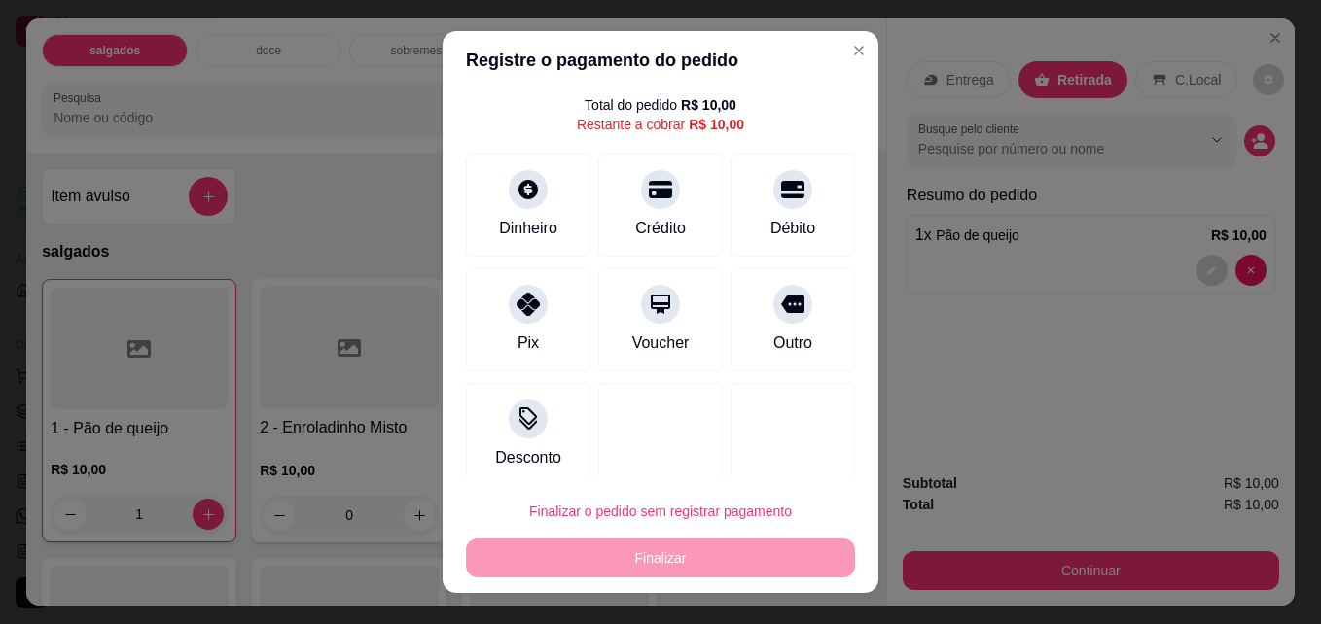
scroll to position [70, 0]
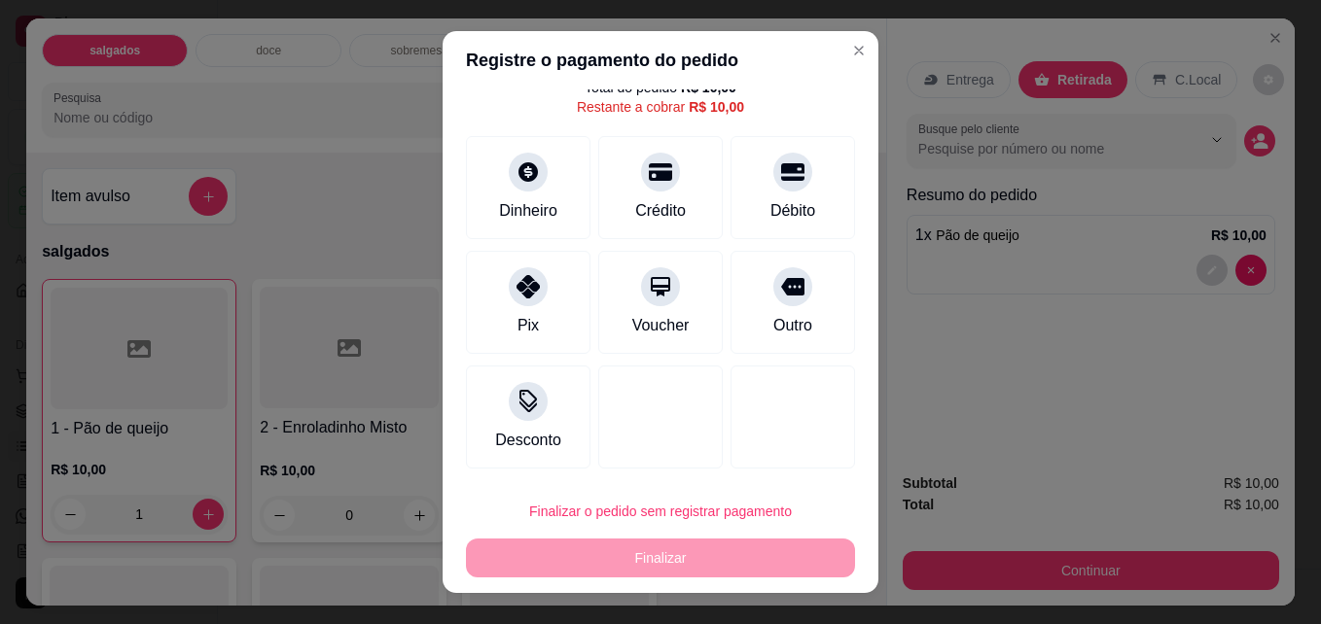
click at [680, 549] on div "Finalizar o pedido sem registrar pagamento Finalizar" at bounding box center [660, 535] width 389 height 86
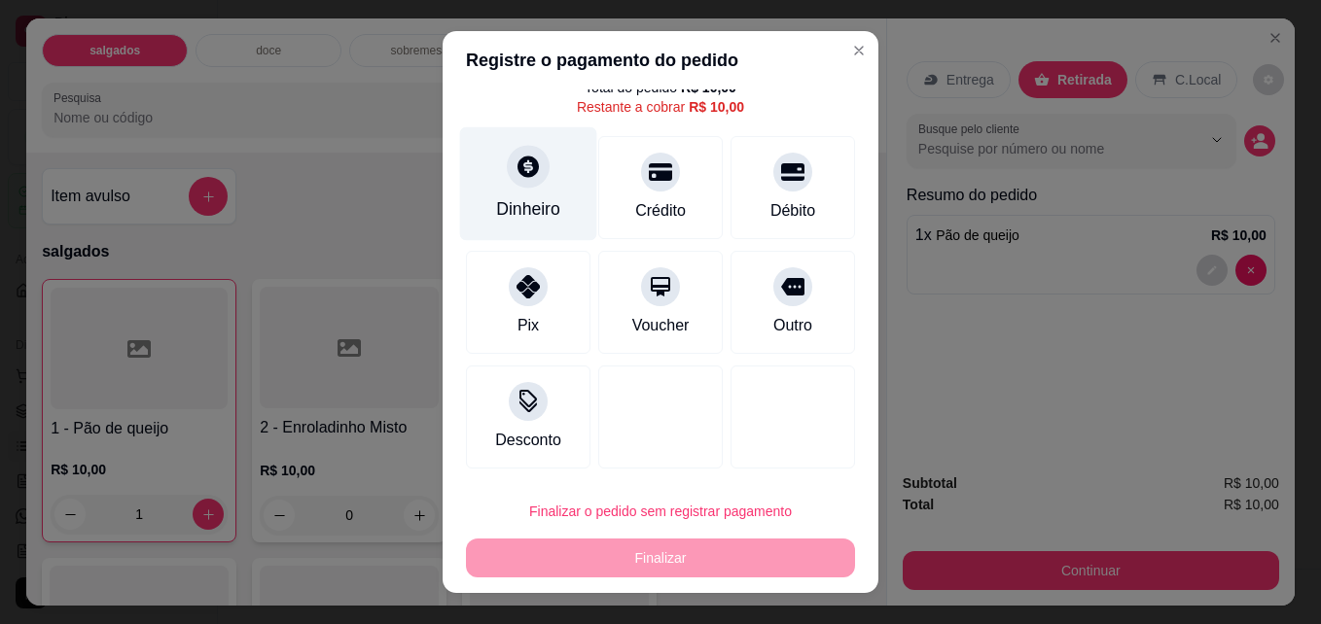
click at [524, 190] on div "Dinheiro" at bounding box center [528, 184] width 137 height 114
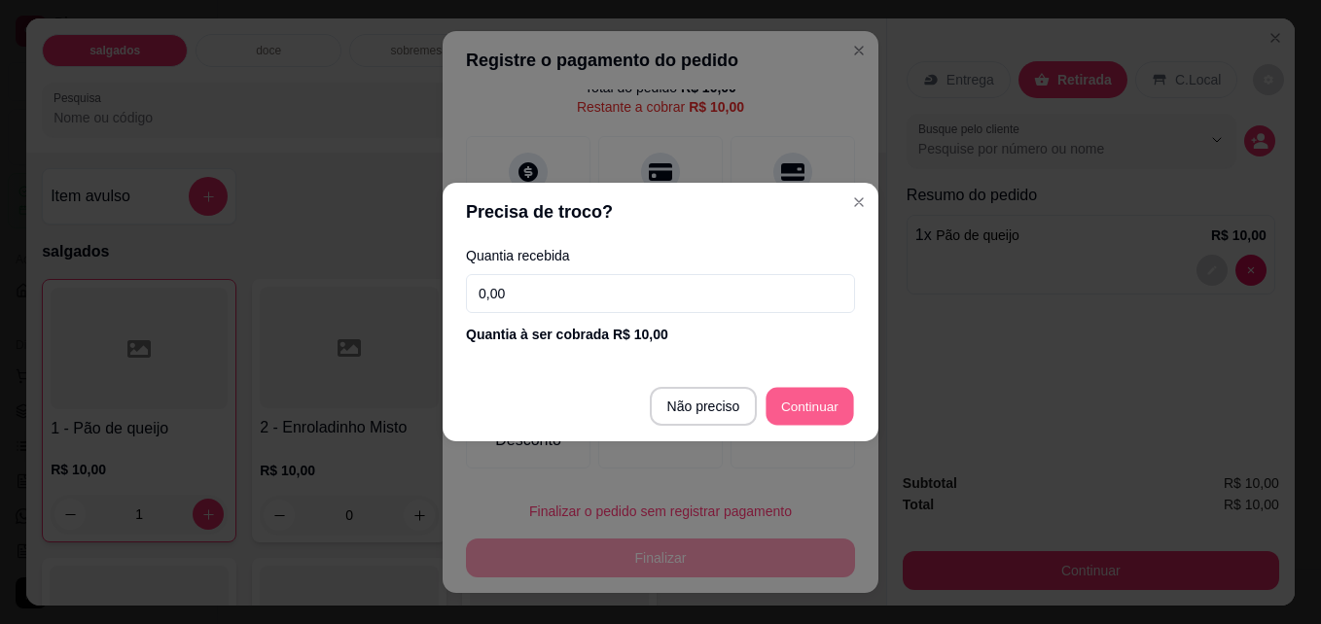
type input "R$ 0,00"
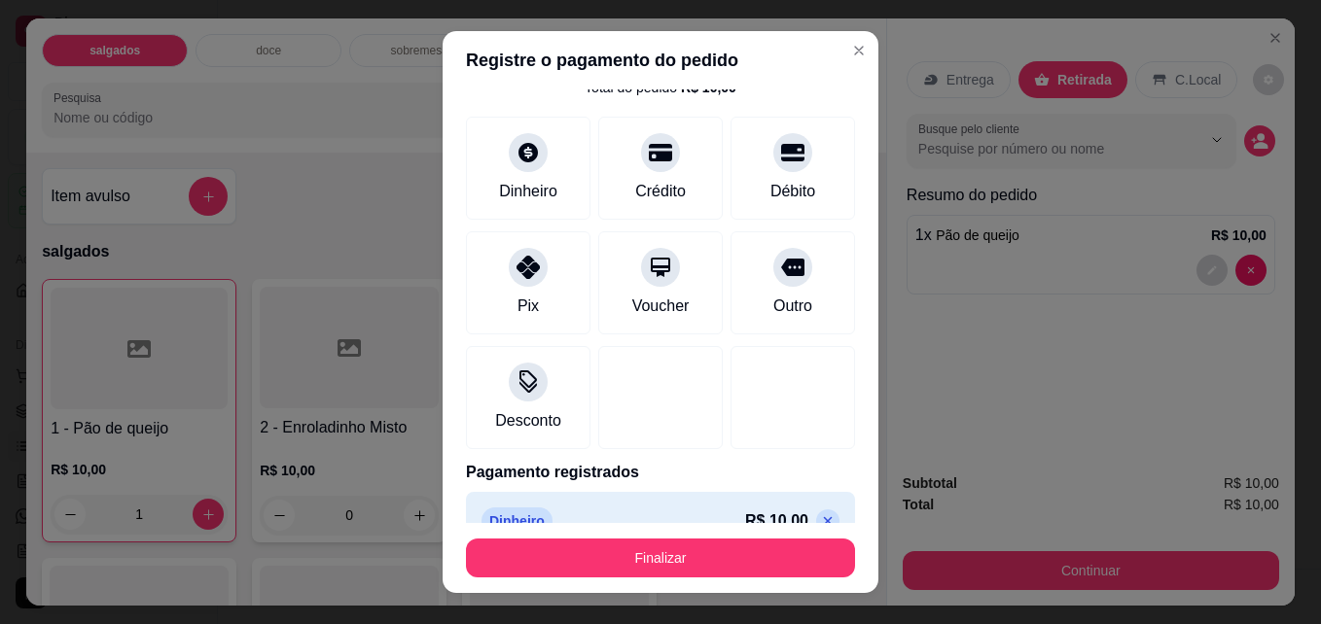
scroll to position [0, 0]
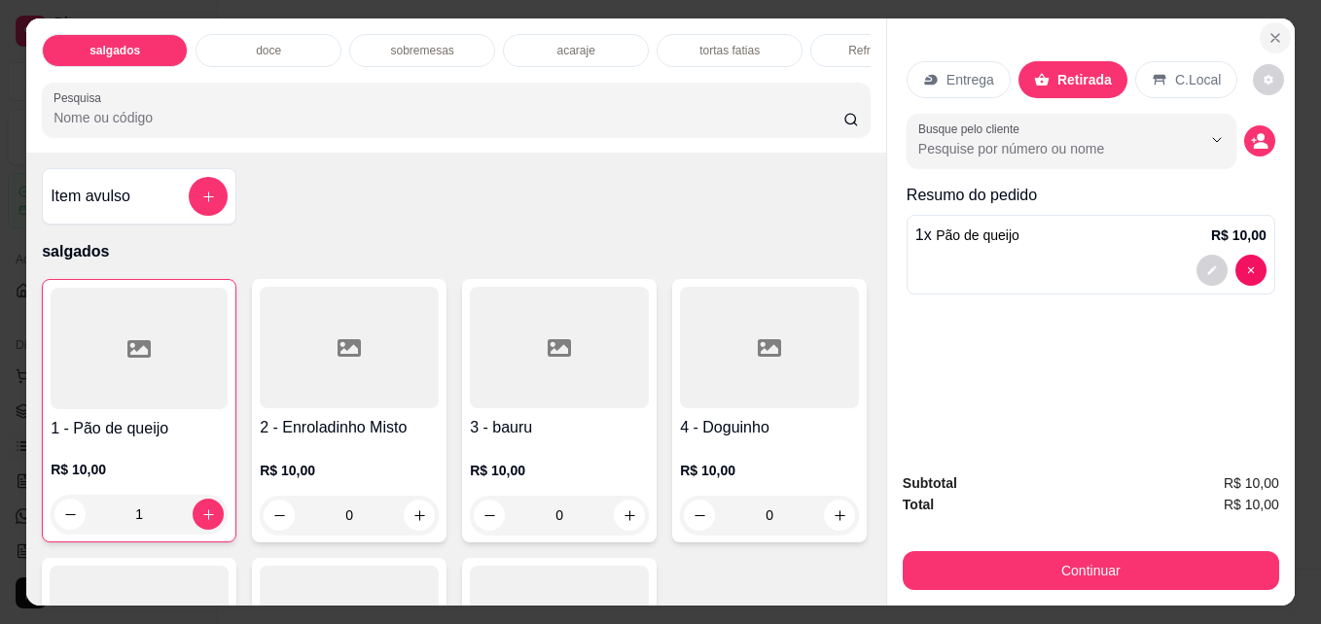
click at [1259, 35] on button "Close" at bounding box center [1274, 37] width 31 height 31
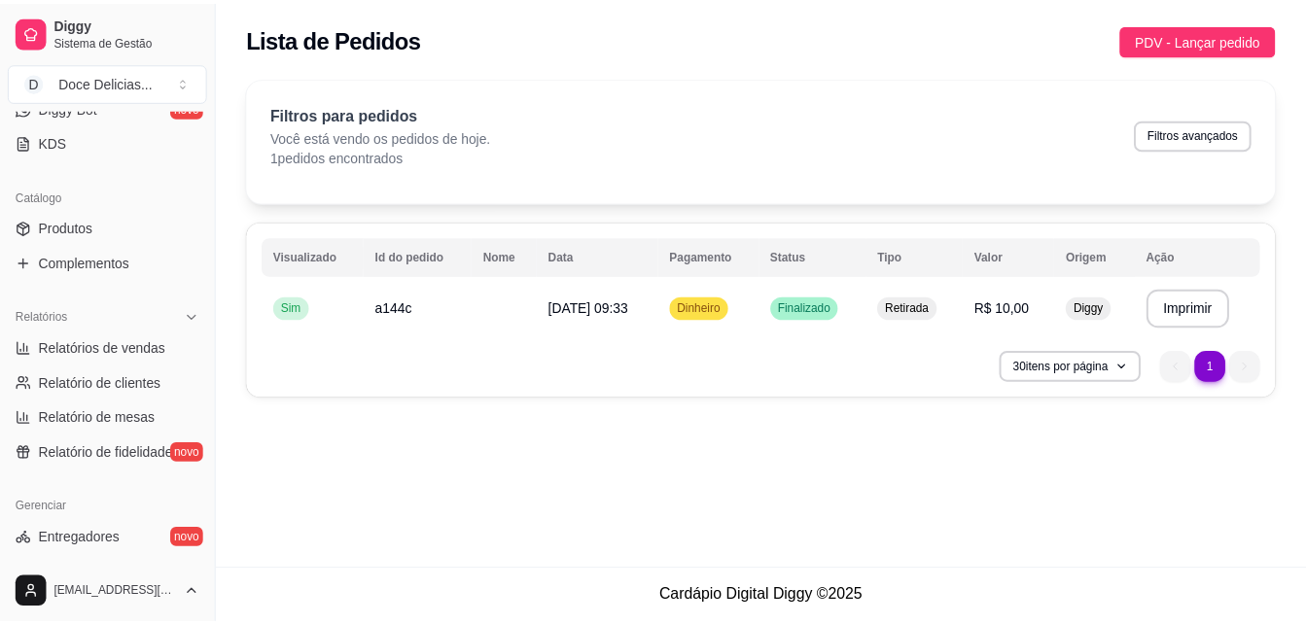
scroll to position [406, 0]
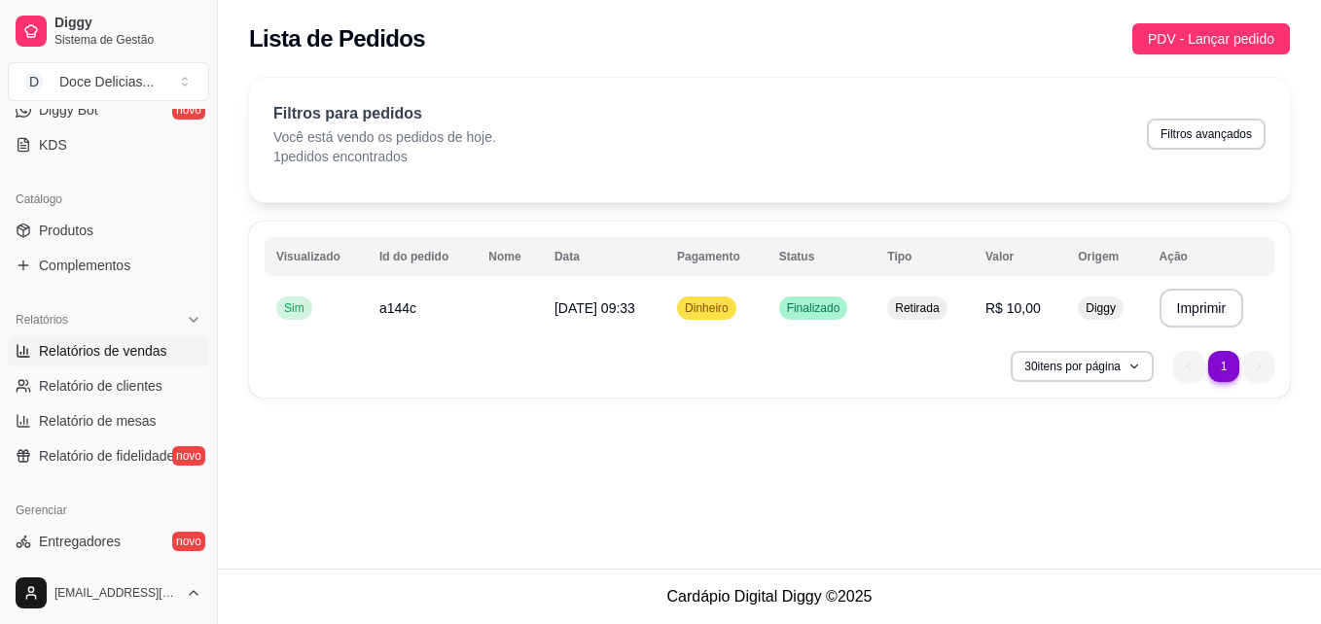
click at [144, 344] on span "Relatórios de vendas" at bounding box center [103, 350] width 128 height 19
select select "ALL"
select select "0"
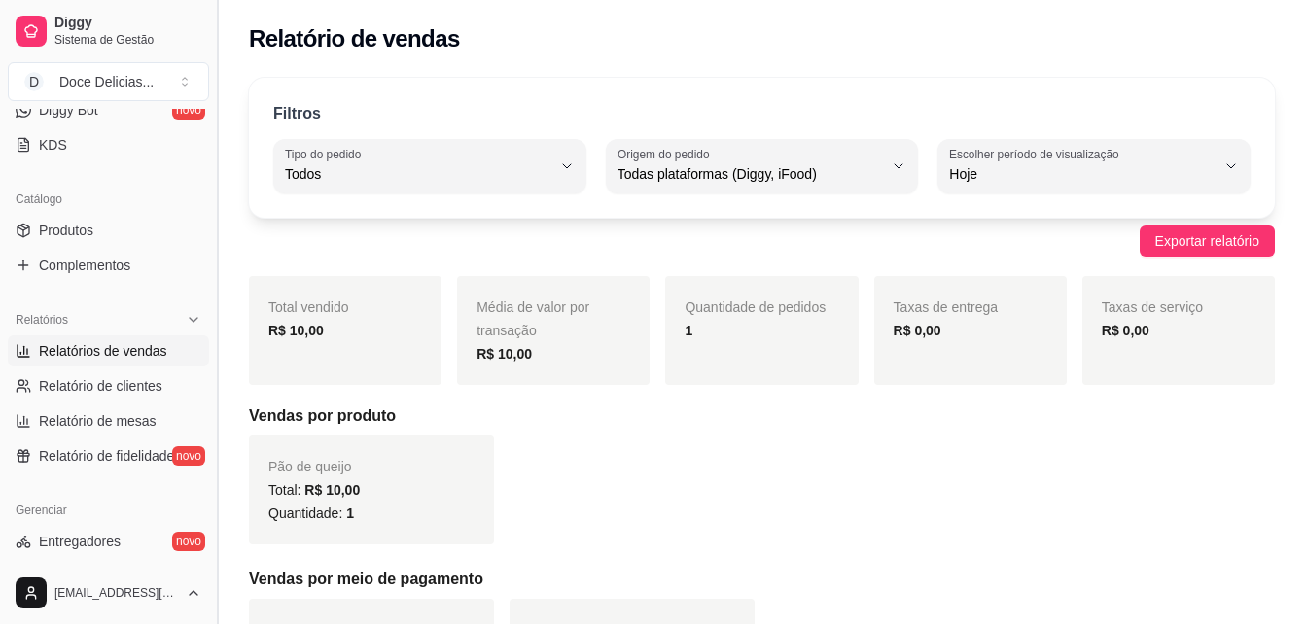
drag, startPoint x: 212, startPoint y: 359, endPoint x: 212, endPoint y: 335, distance: 23.3
click at [212, 335] on button "Toggle Sidebar" at bounding box center [217, 312] width 16 height 624
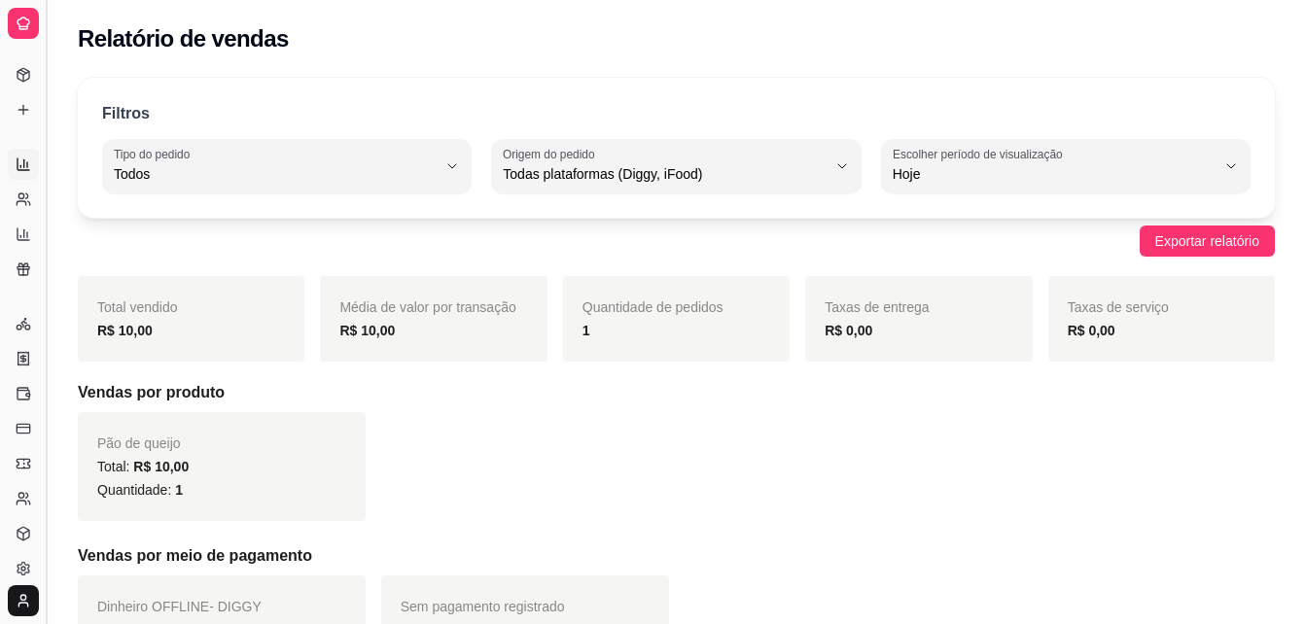
scroll to position [274, 0]
drag, startPoint x: 40, startPoint y: 311, endPoint x: 48, endPoint y: 331, distance: 20.9
click at [48, 331] on button "Toggle Sidebar" at bounding box center [46, 312] width 16 height 624
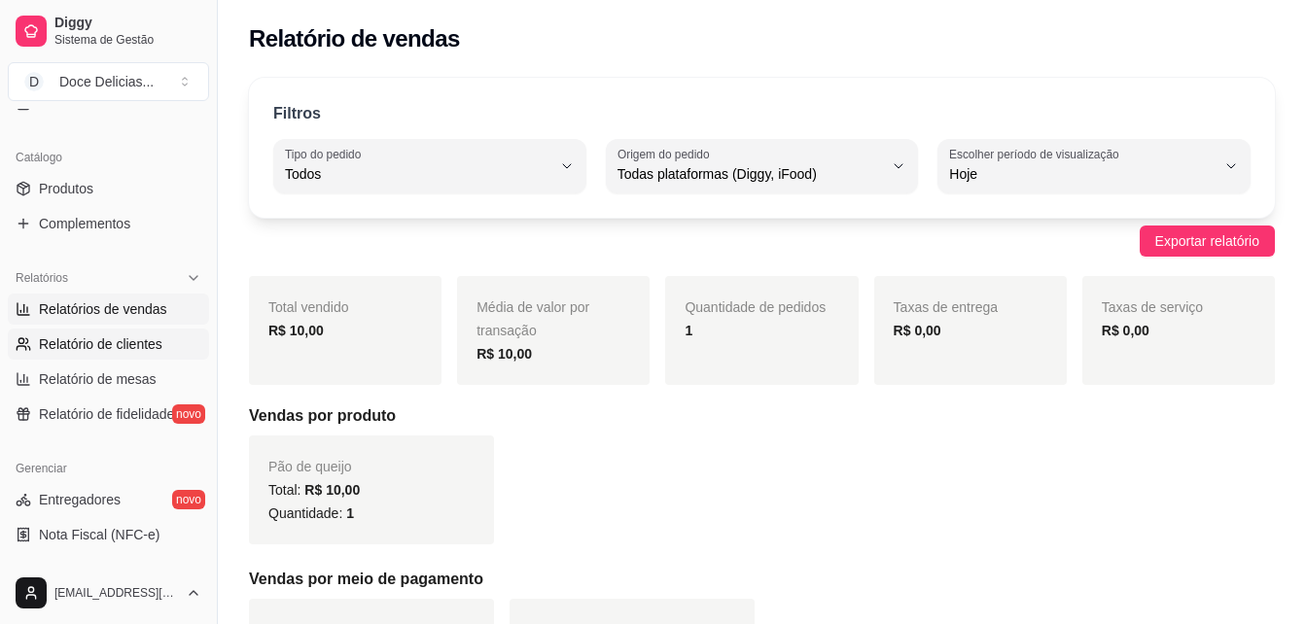
click at [48, 331] on link "Relatório de clientes" at bounding box center [108, 344] width 201 height 31
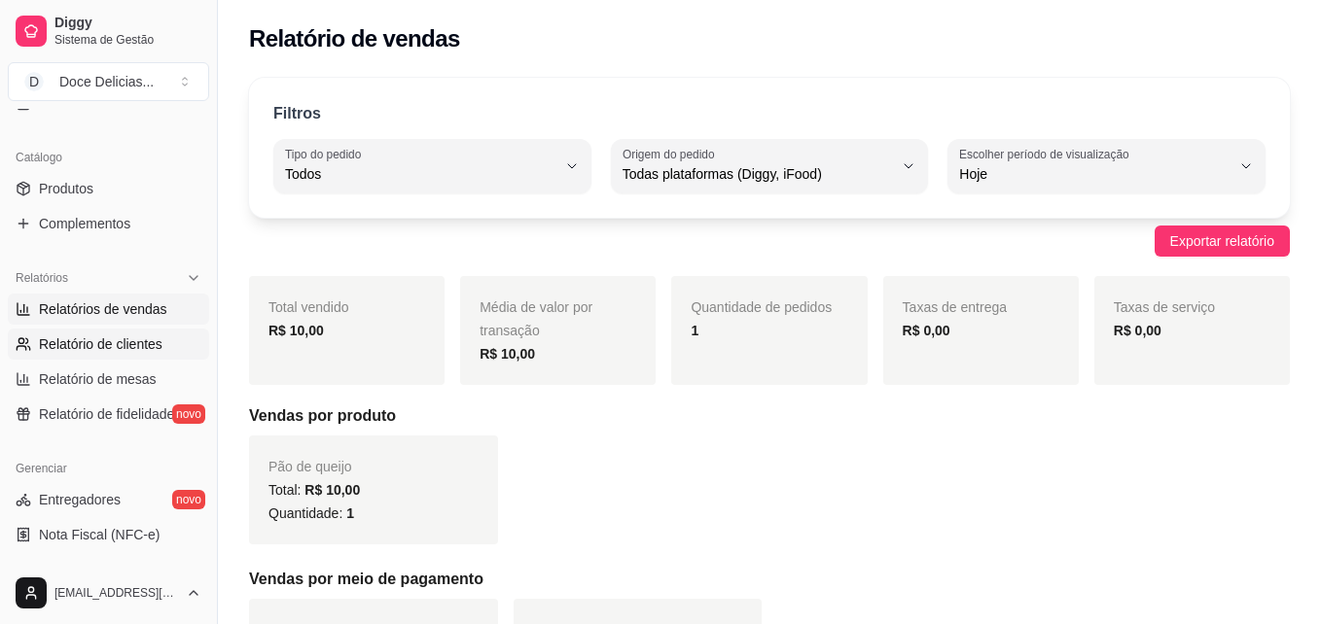
select select "30"
select select "HIGHEST_TOTAL_SPENT_WITH_ORDERS"
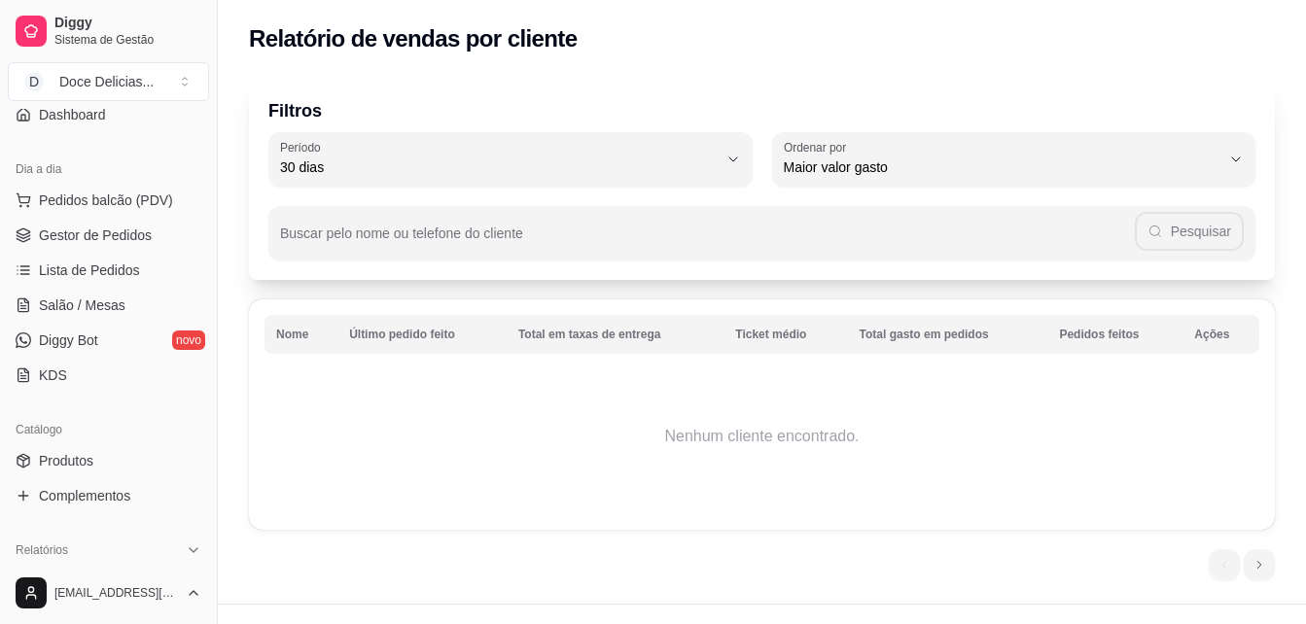
scroll to position [137, 0]
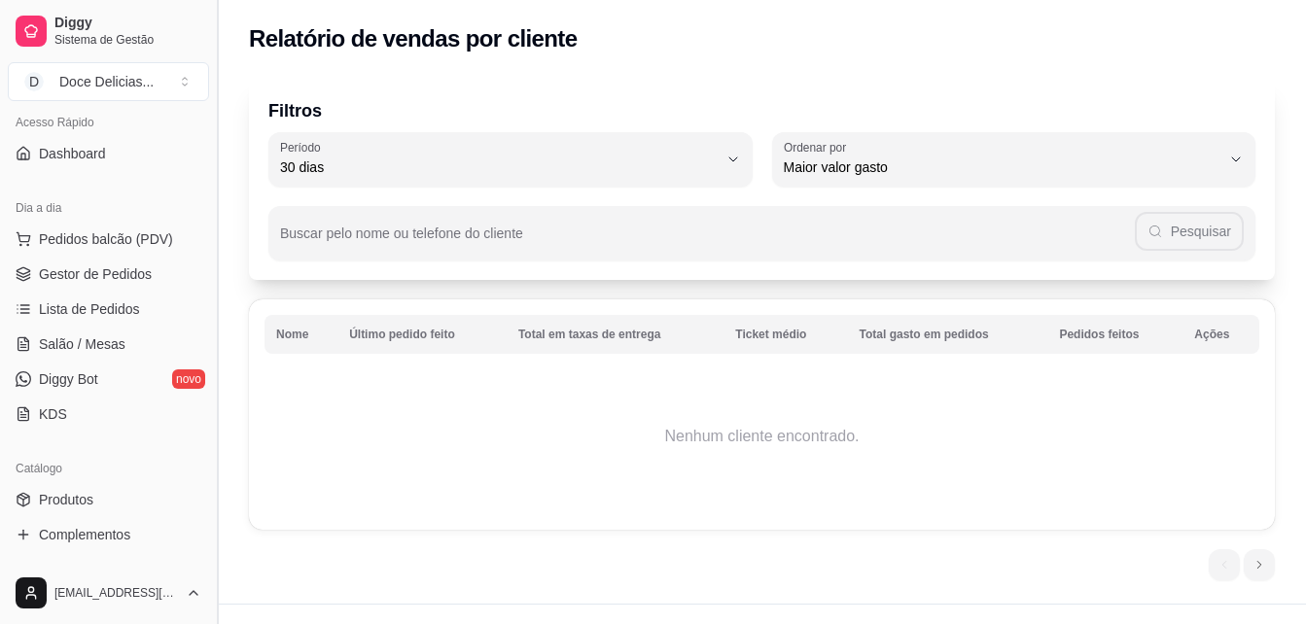
click at [209, 122] on button "Toggle Sidebar" at bounding box center [217, 312] width 16 height 624
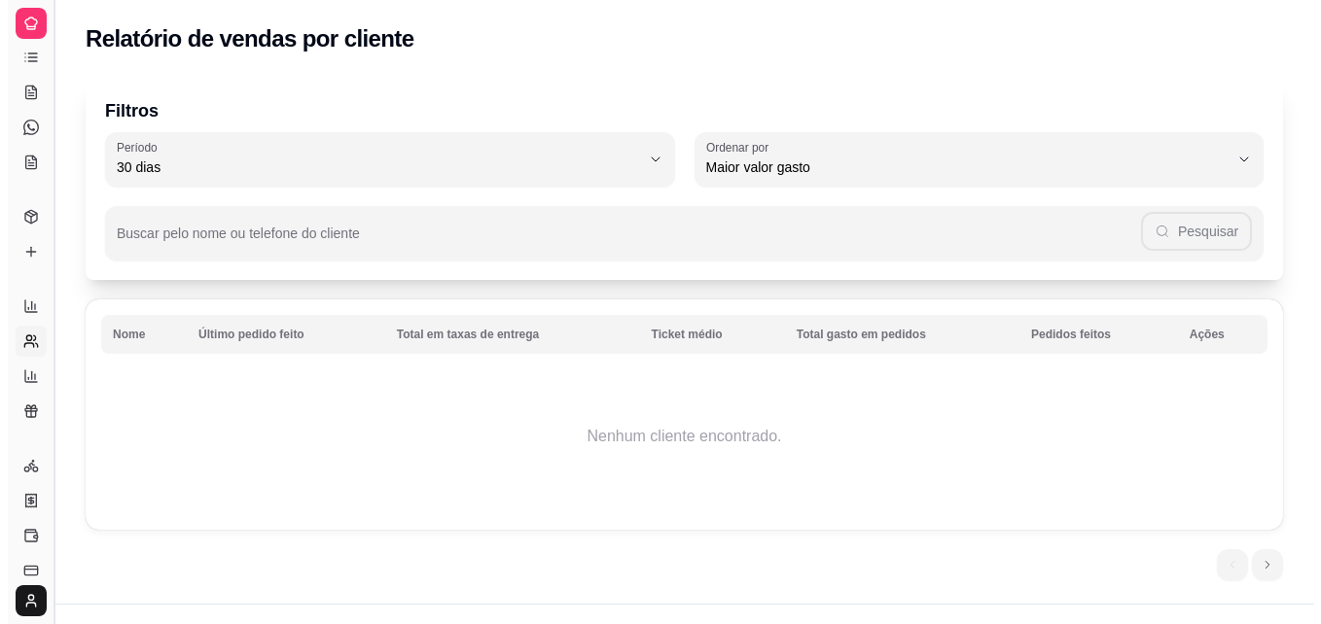
scroll to position [10, 0]
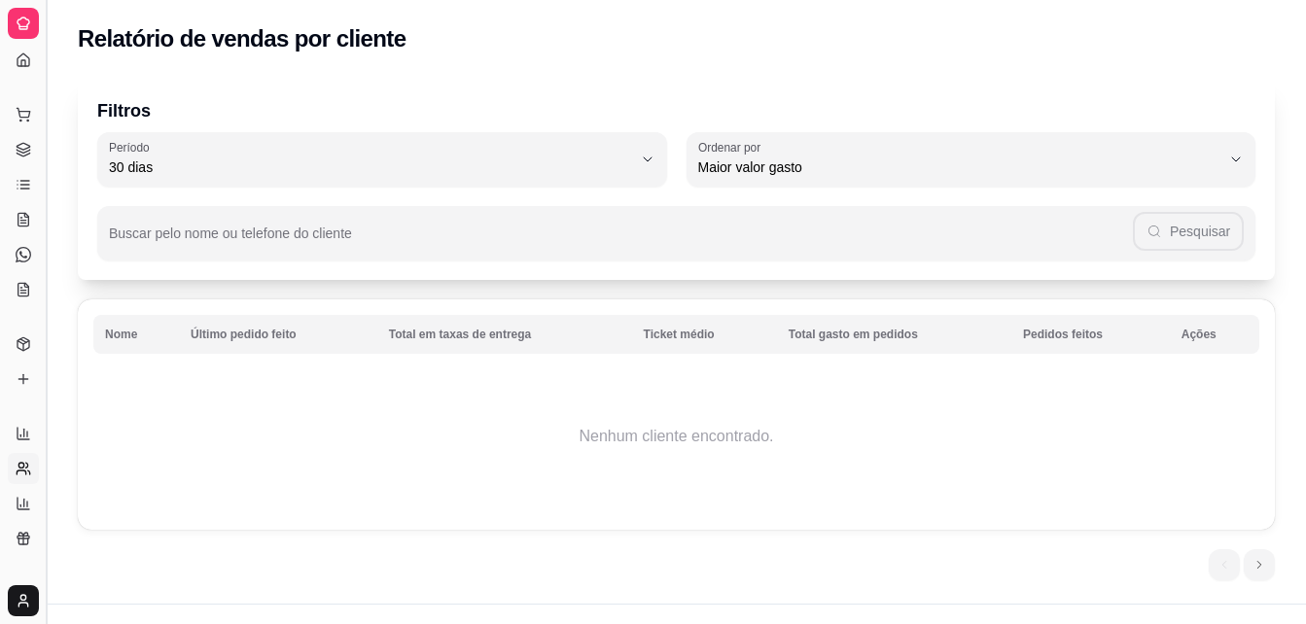
click at [40, 148] on button "Toggle Sidebar" at bounding box center [46, 312] width 16 height 624
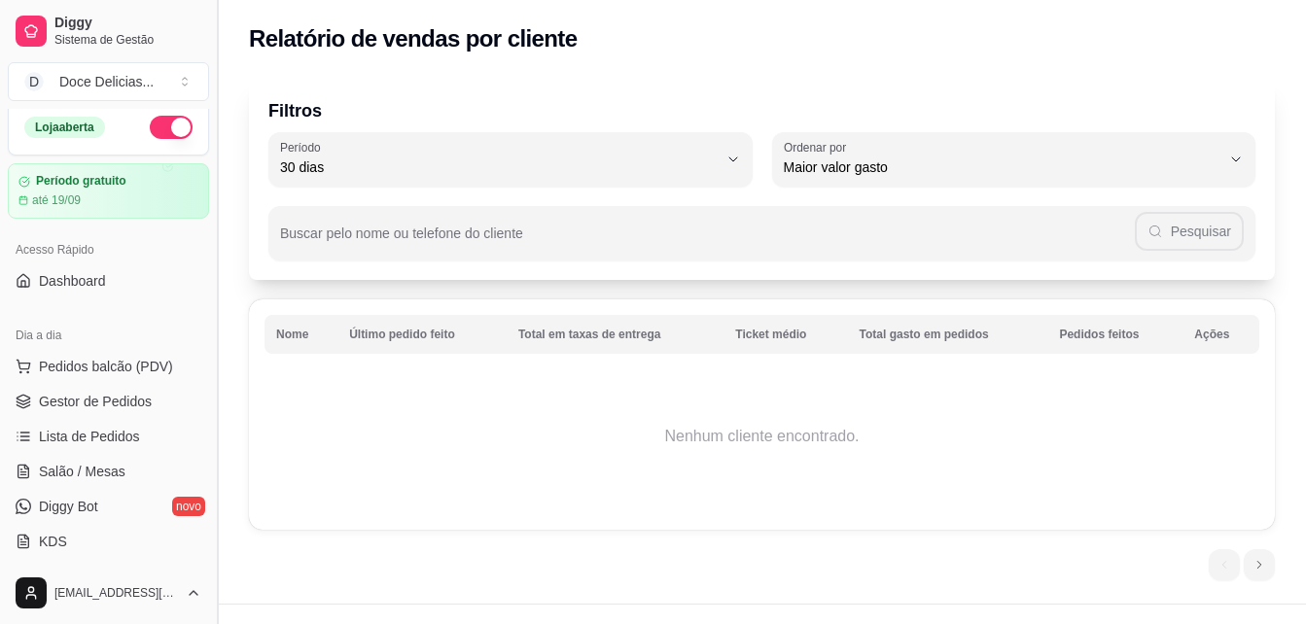
click at [40, 148] on div "Diggy Sistema de Gestão D Doce Delicias ... Loja aberta Período gratuito até 19…" at bounding box center [108, 312] width 217 height 624
click at [106, 394] on span "Gestor de Pedidos" at bounding box center [95, 401] width 113 height 19
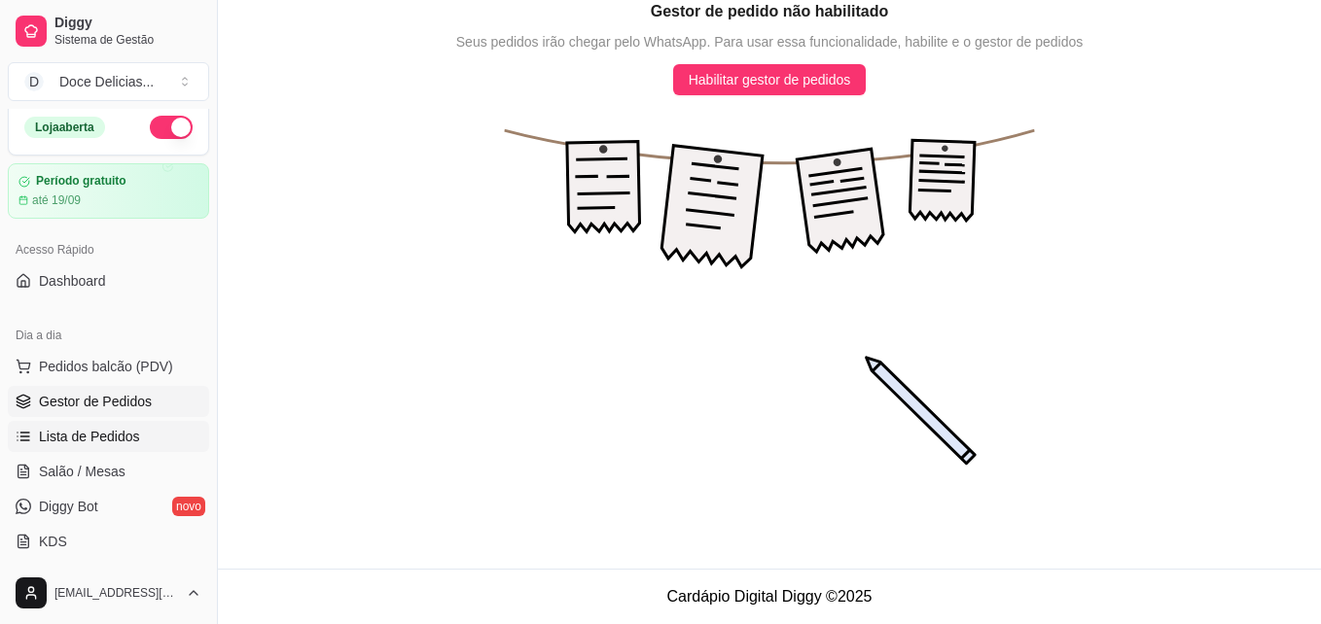
click at [121, 432] on span "Lista de Pedidos" at bounding box center [89, 436] width 101 height 19
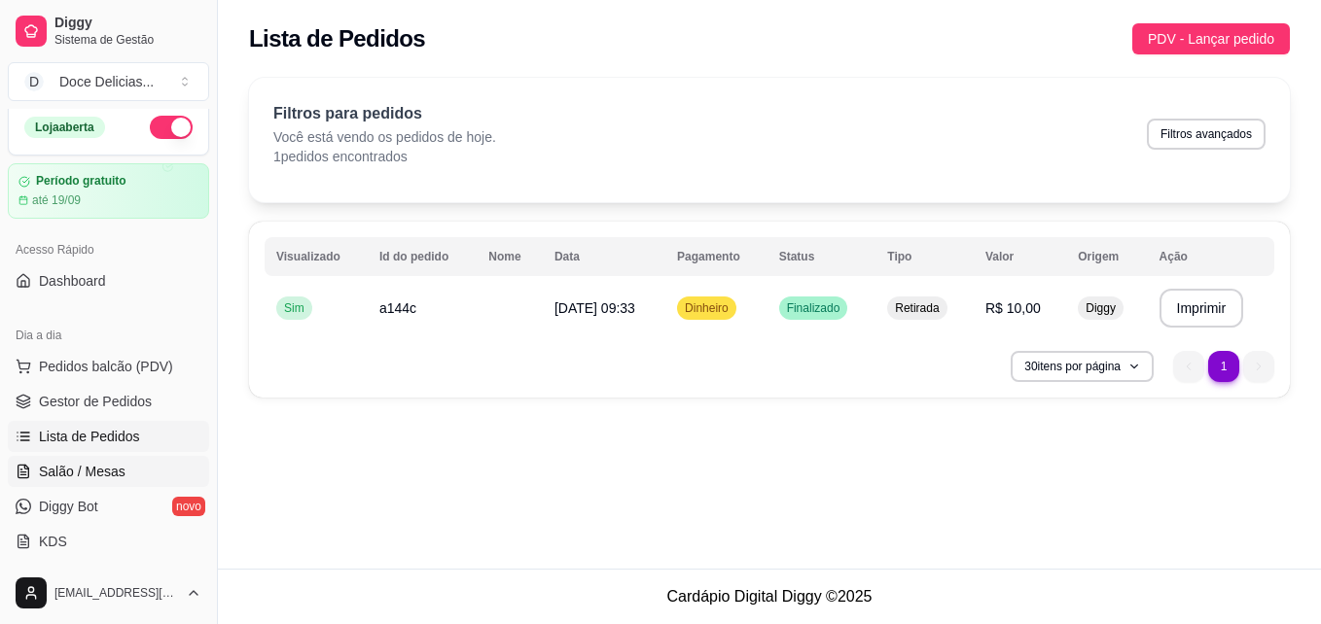
click at [101, 468] on span "Salão / Mesas" at bounding box center [82, 471] width 87 height 19
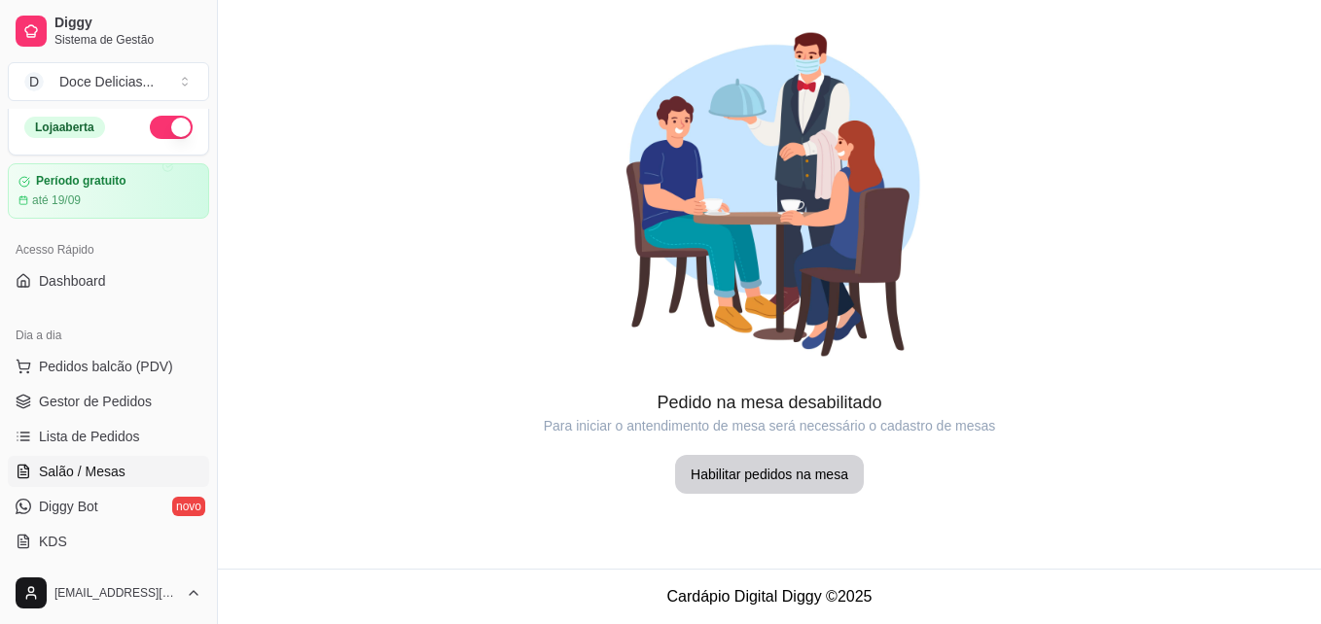
click at [101, 468] on span "Salão / Mesas" at bounding box center [82, 471] width 87 height 19
click at [765, 474] on button "Habilitar pedidos na mesa" at bounding box center [769, 475] width 183 height 38
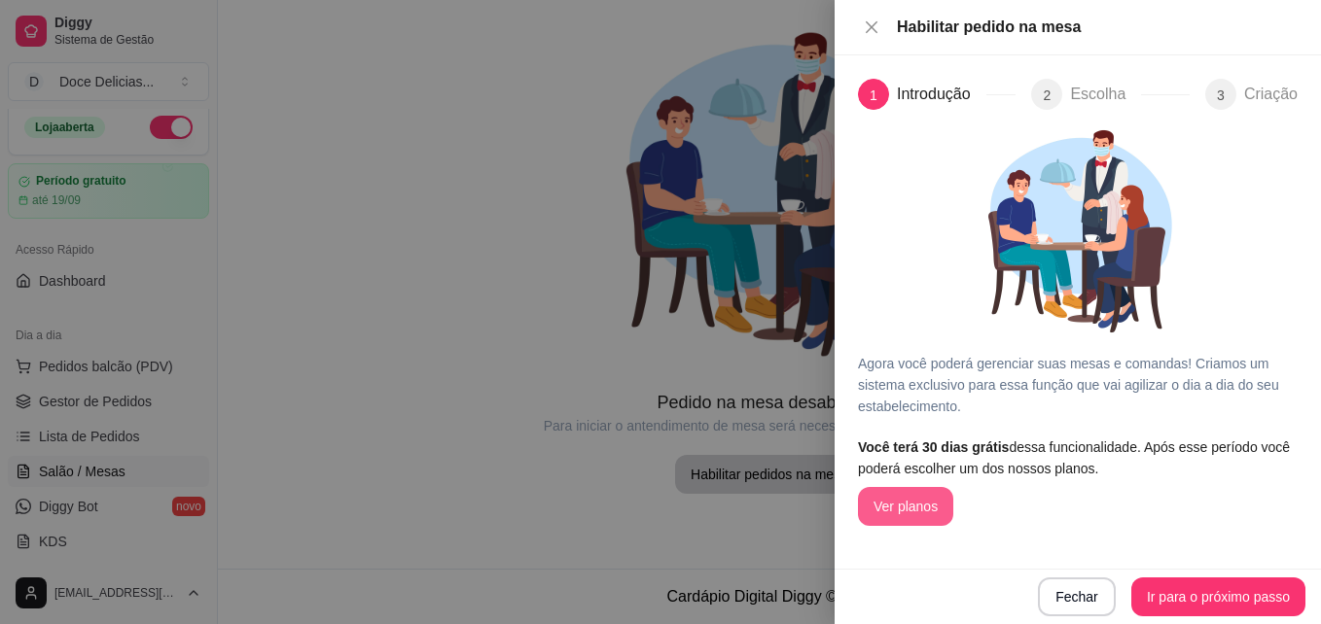
click at [894, 504] on button "Ver planos" at bounding box center [905, 506] width 95 height 39
